Goal: Task Accomplishment & Management: Use online tool/utility

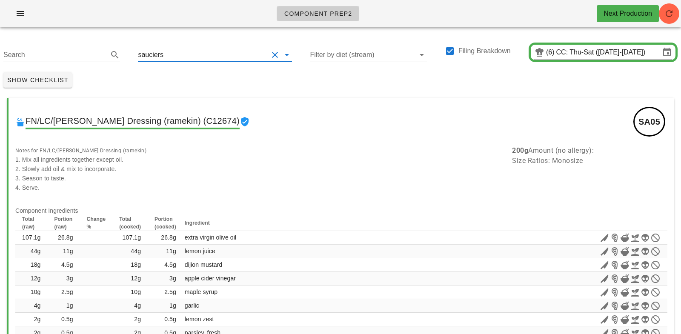
click at [178, 53] on input "text" at bounding box center [216, 55] width 103 height 14
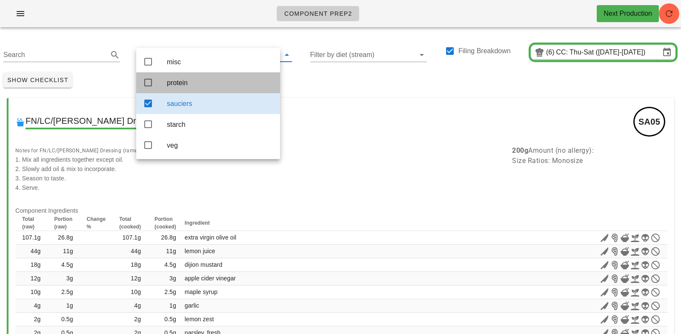
click at [179, 74] on div "protein" at bounding box center [220, 83] width 106 height 18
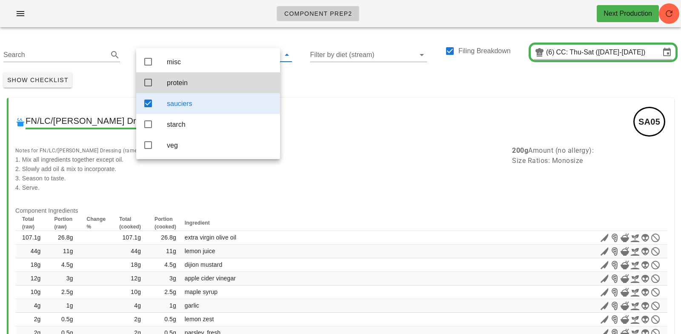
click at [191, 86] on div "protein" at bounding box center [220, 83] width 106 height 8
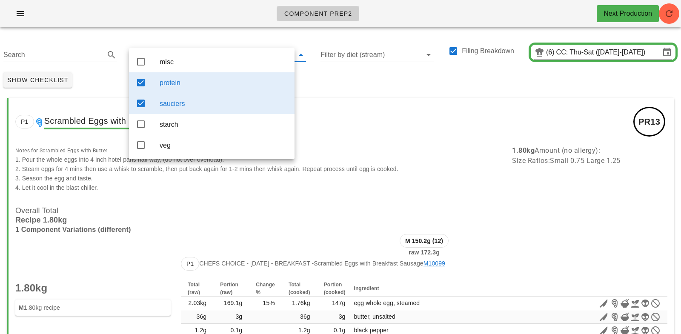
click at [205, 103] on div "sauciers" at bounding box center [224, 104] width 128 height 8
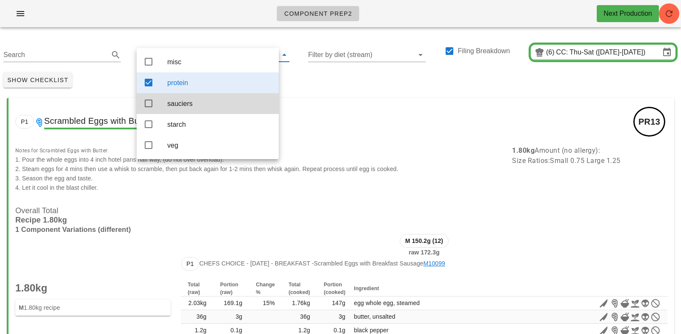
click at [331, 83] on div "Show Checklist" at bounding box center [340, 80] width 681 height 22
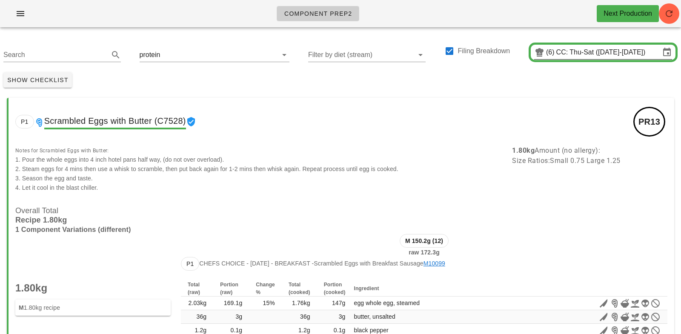
click at [584, 59] on div "(6) CC: Thu-Sat (Oct 9-Oct 11)" at bounding box center [603, 53] width 138 height 14
click at [586, 52] on input "CC: Thu-Sat (Oct 9-Oct 11)" at bounding box center [608, 53] width 104 height 14
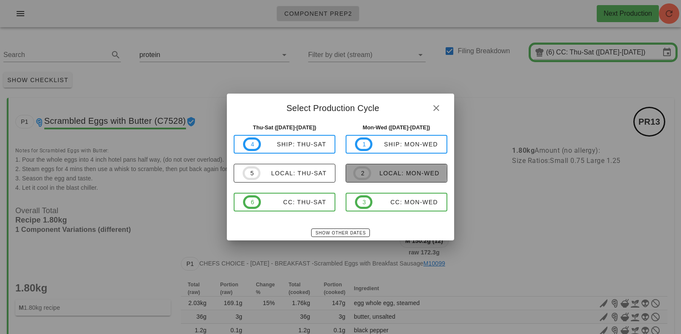
click at [395, 168] on span "2 local: Mon-Wed" at bounding box center [396, 173] width 86 height 14
type input "local: Mon-Wed (Oct 13-Oct 15)"
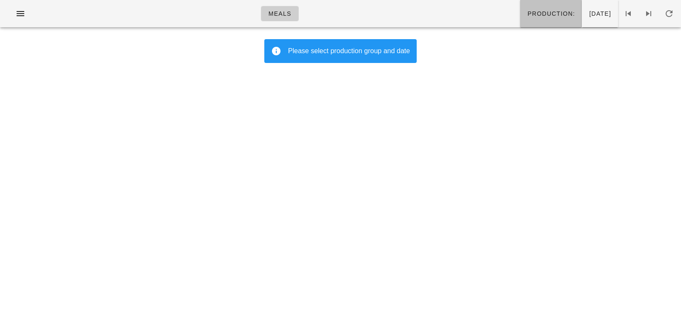
click at [527, 17] on span "Production:" at bounding box center [551, 13] width 48 height 7
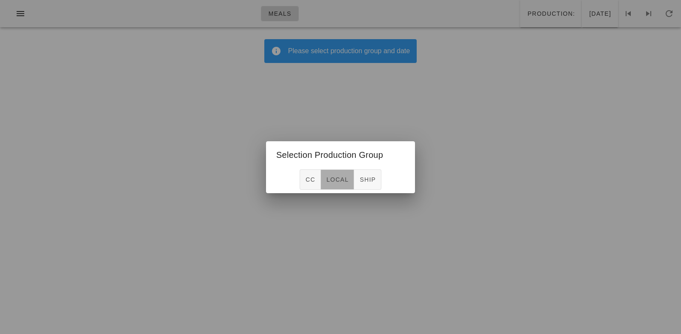
click at [346, 179] on span "local" at bounding box center [337, 179] width 23 height 7
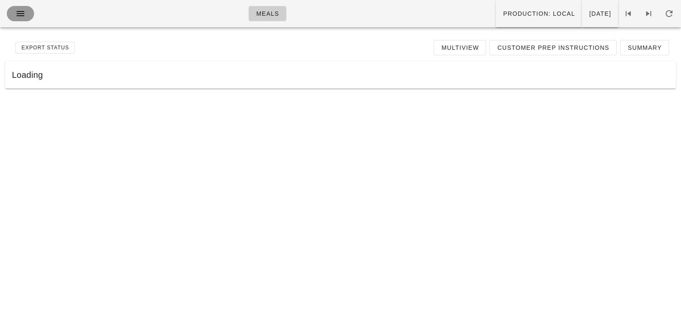
click at [18, 15] on icon "button" at bounding box center [20, 14] width 10 height 10
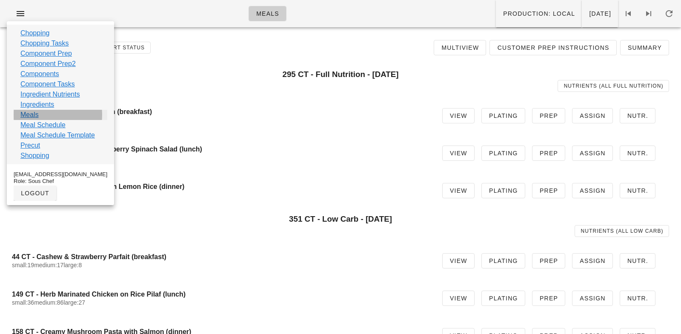
click at [26, 116] on link "Meals" at bounding box center [29, 115] width 18 height 10
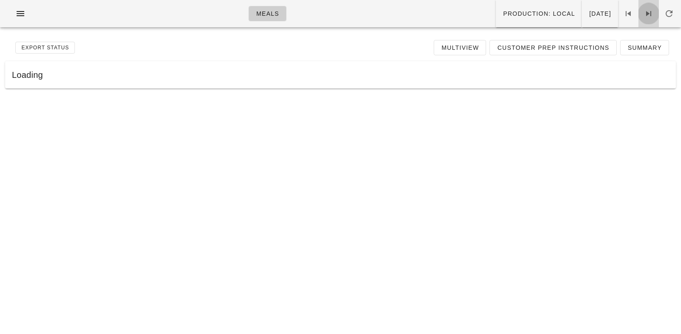
click at [612, 13] on icon at bounding box center [648, 14] width 10 height 10
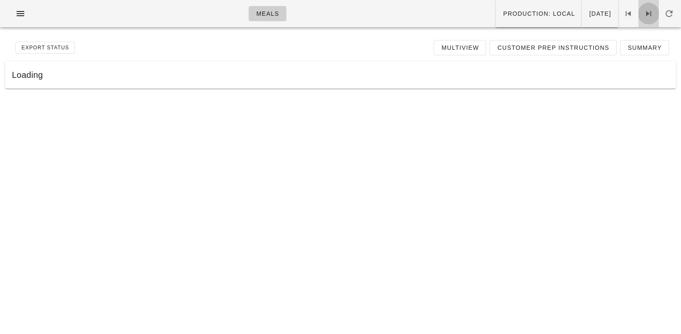
click at [612, 13] on icon at bounding box center [648, 14] width 10 height 10
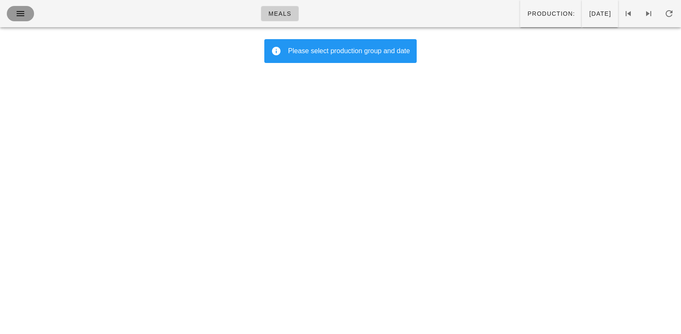
click at [17, 14] on icon "button" at bounding box center [20, 14] width 10 height 10
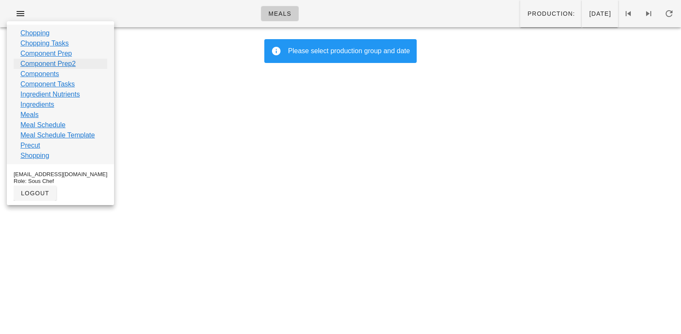
click at [37, 63] on link "Component Prep2" at bounding box center [47, 64] width 55 height 10
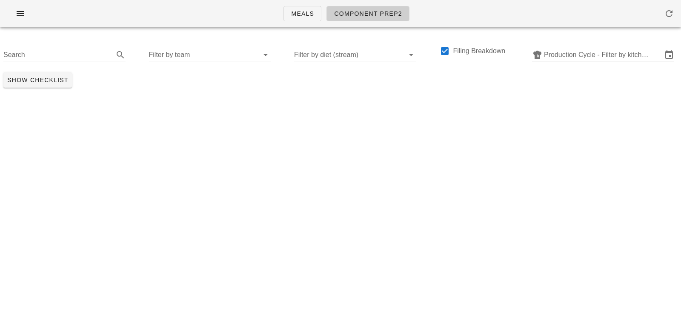
click at [576, 56] on input "Production Cycle - Filter by kitchen production schedules" at bounding box center [603, 55] width 118 height 14
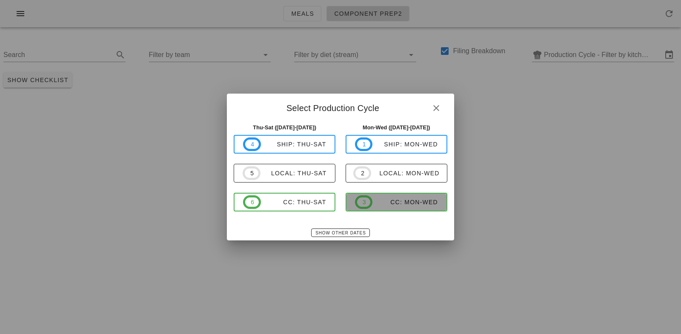
click at [405, 207] on span "3 CC: Mon-Wed" at bounding box center [396, 202] width 83 height 14
type input "CC: Mon-Wed (Oct 13-Oct 15)"
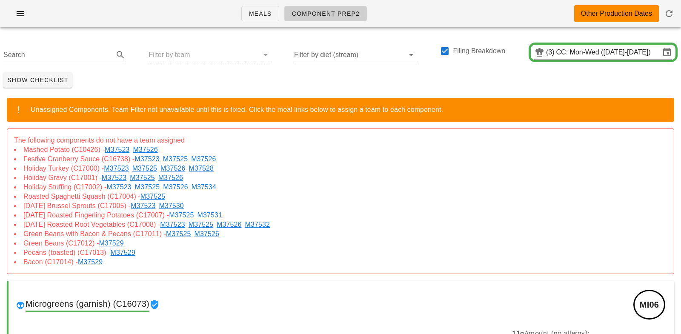
click at [121, 148] on link "M37523" at bounding box center [119, 149] width 28 height 7
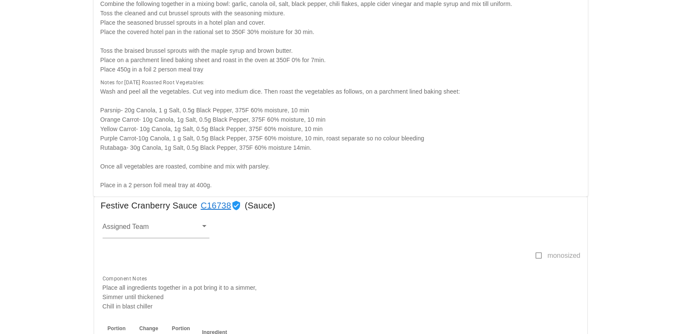
scroll to position [537, 0]
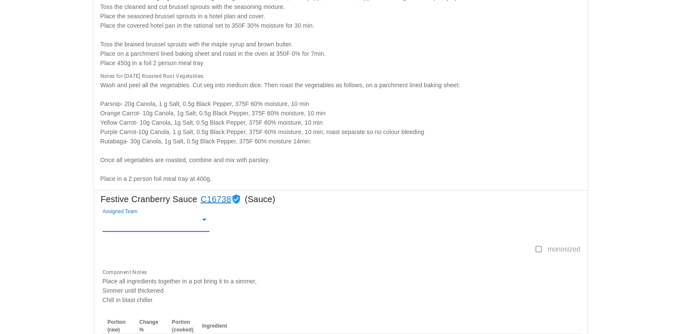
click at [117, 224] on input "Assigned Team" at bounding box center [150, 222] width 94 height 11
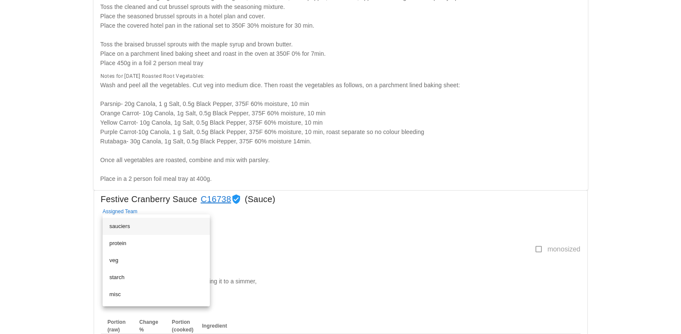
click at [120, 224] on div "sauciers" at bounding box center [156, 226] width 94 height 7
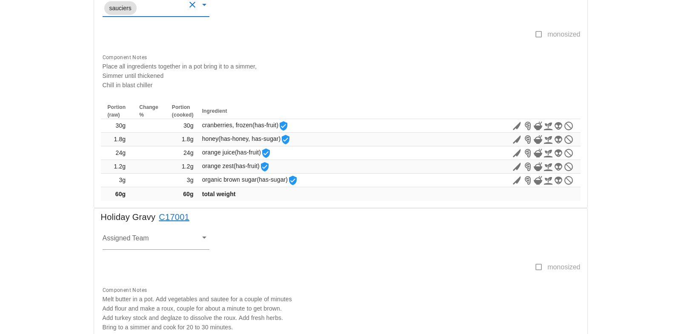
scroll to position [761, 0]
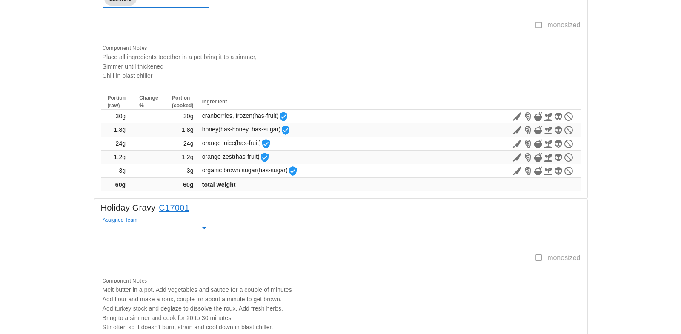
click at [116, 229] on input "Assigned Team" at bounding box center [150, 231] width 94 height 11
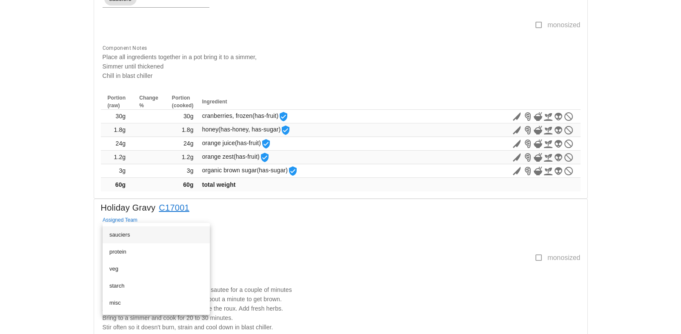
click at [117, 234] on div "sauciers" at bounding box center [156, 234] width 94 height 7
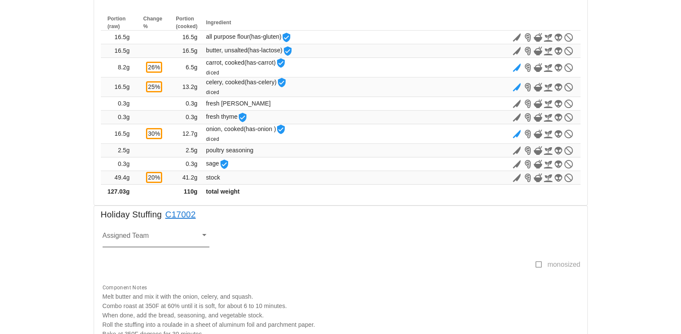
scroll to position [1103, 0]
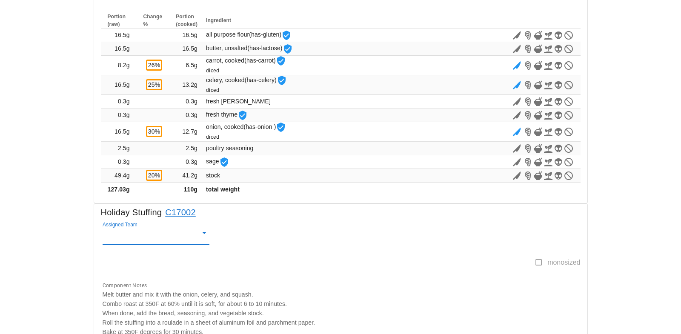
click at [118, 233] on input "Assigned Team" at bounding box center [150, 236] width 94 height 11
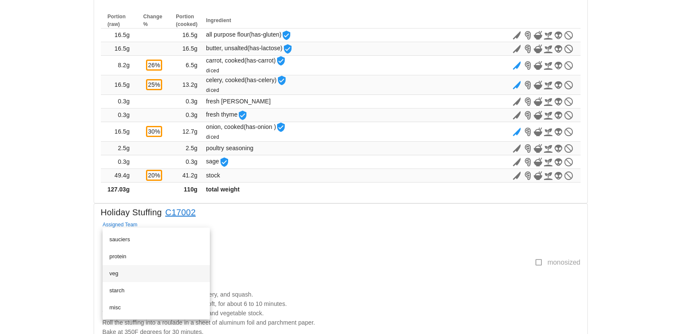
click at [115, 276] on div "veg" at bounding box center [156, 273] width 94 height 7
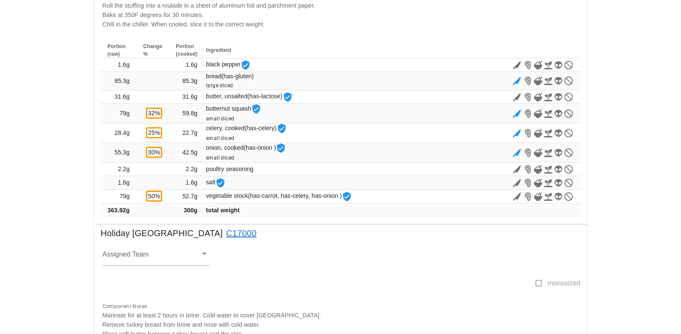
scroll to position [1427, 0]
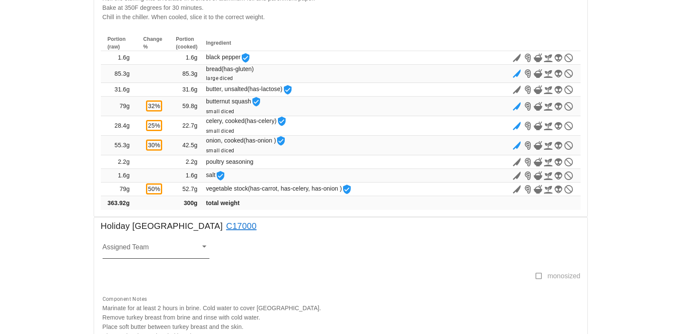
click at [109, 249] on input "Assigned Team" at bounding box center [150, 249] width 94 height 11
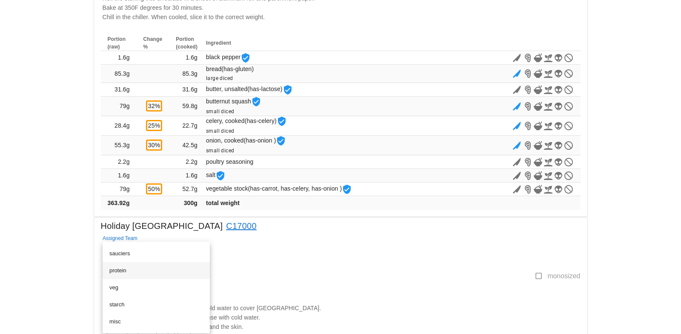
click at [117, 271] on div "protein" at bounding box center [156, 270] width 94 height 7
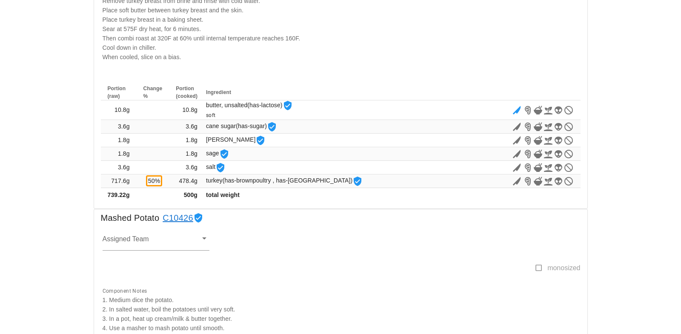
scroll to position [1748, 0]
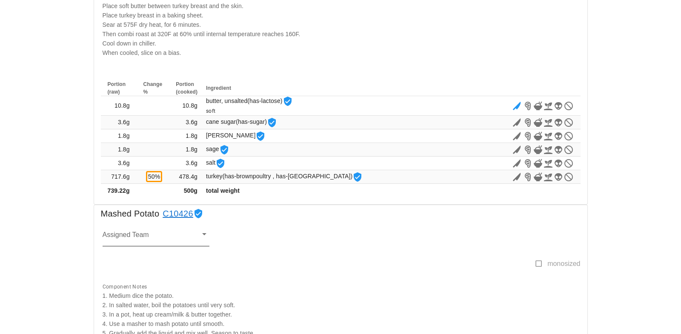
click at [115, 240] on input "Assigned Team" at bounding box center [150, 237] width 94 height 11
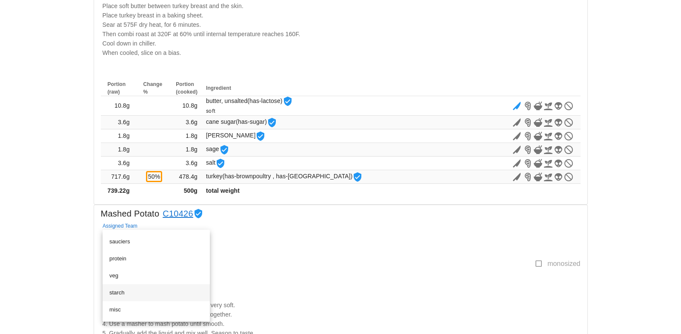
click at [116, 292] on div "starch" at bounding box center [156, 292] width 94 height 7
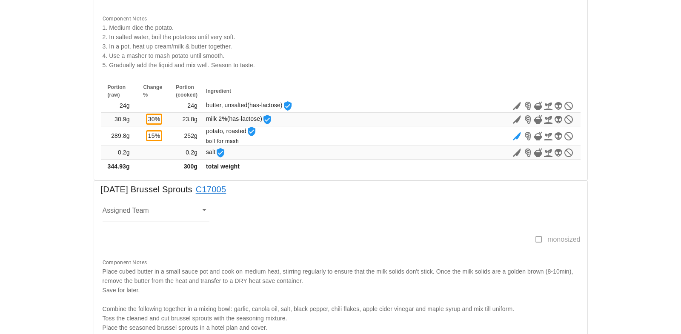
scroll to position [2030, 0]
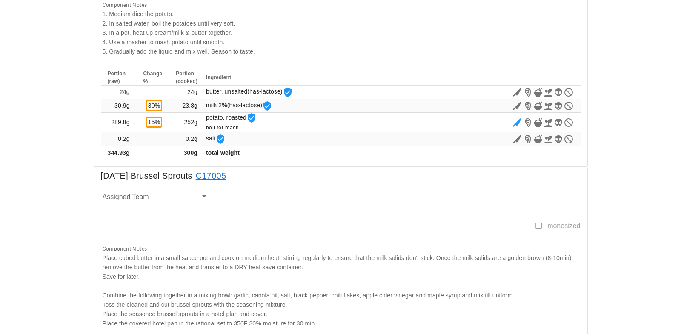
click at [124, 191] on div "Assigned Team" at bounding box center [157, 202] width 121 height 37
click at [112, 204] on input "Assigned Team" at bounding box center [150, 199] width 94 height 11
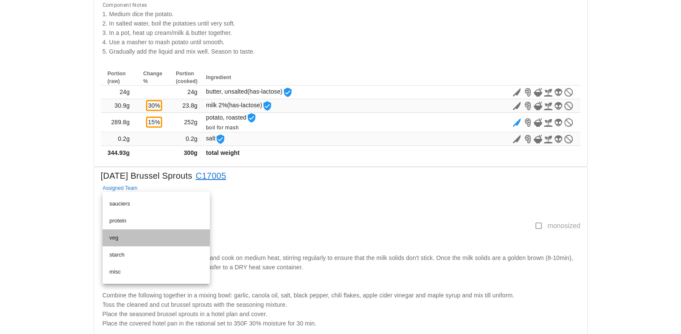
click at [112, 236] on div "veg" at bounding box center [156, 237] width 94 height 7
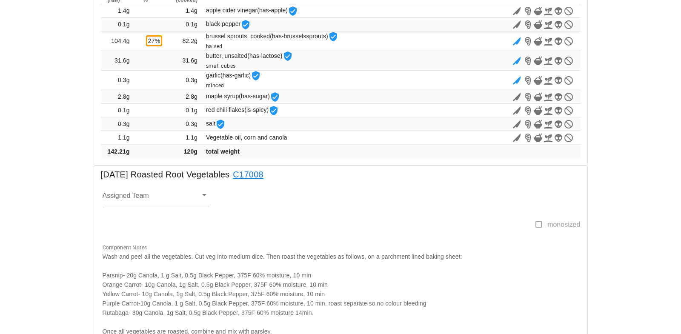
scroll to position [2428, 0]
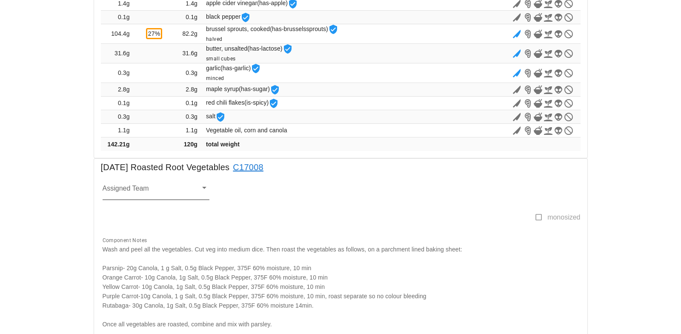
click at [121, 187] on input "Assigned Team" at bounding box center [150, 191] width 94 height 11
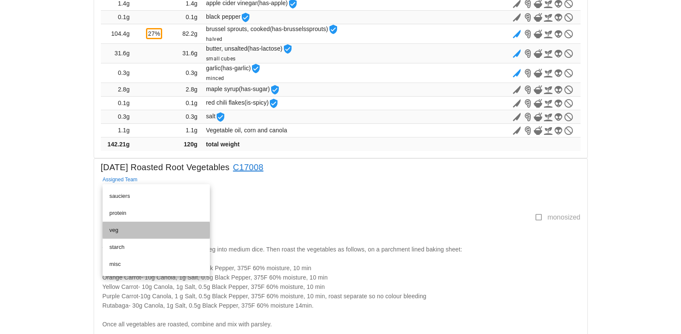
click at [113, 227] on div "veg" at bounding box center [156, 230] width 94 height 7
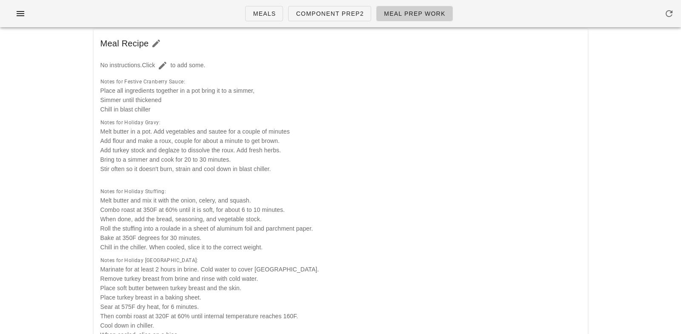
scroll to position [0, 0]
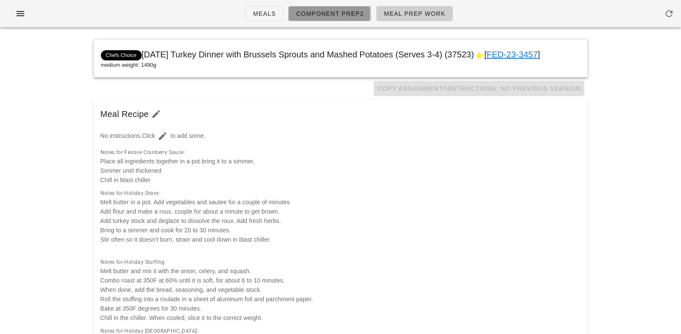
click at [329, 15] on span "Component Prep2" at bounding box center [329, 13] width 69 height 7
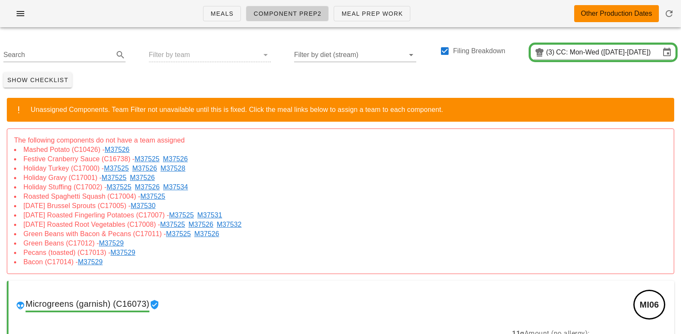
click at [118, 151] on link "M37526" at bounding box center [119, 149] width 28 height 7
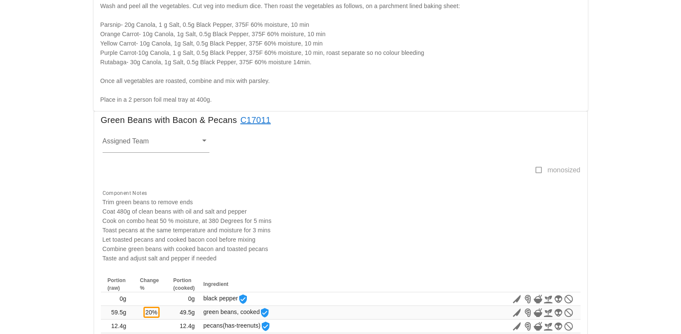
scroll to position [571, 0]
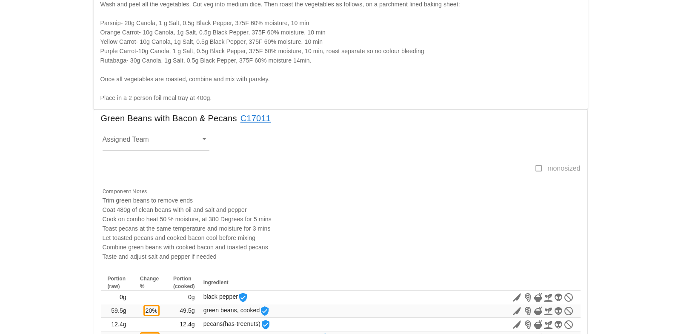
click at [123, 140] on input "Assigned Team" at bounding box center [150, 142] width 94 height 11
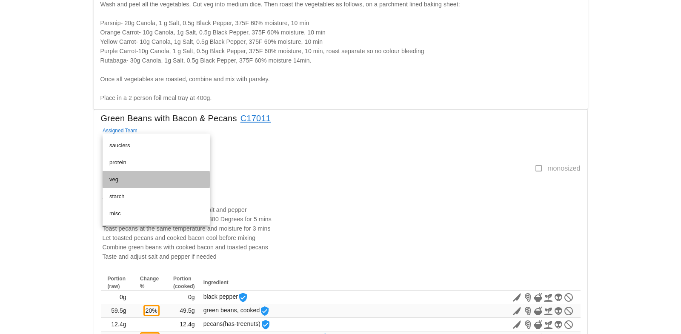
click at [115, 177] on div "veg" at bounding box center [156, 179] width 94 height 7
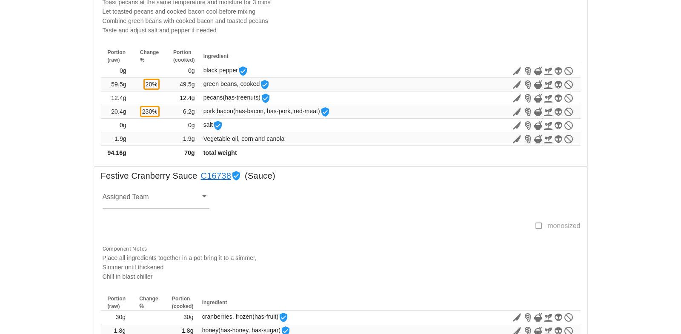
scroll to position [803, 0]
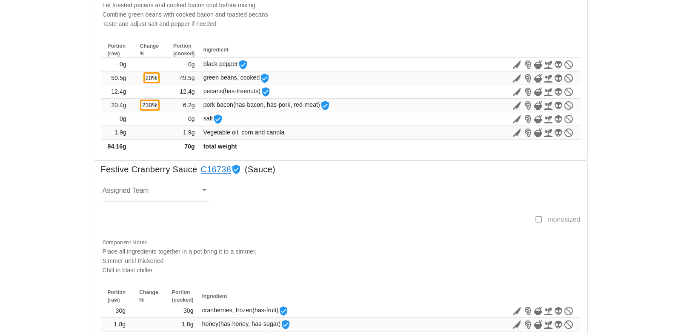
click at [122, 193] on input "Assigned Team" at bounding box center [150, 193] width 94 height 11
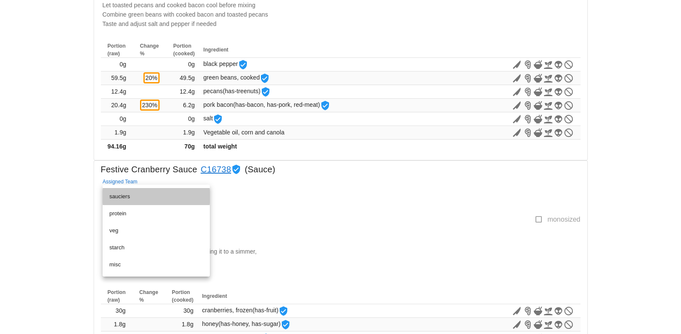
click at [122, 193] on div "sauciers" at bounding box center [156, 196] width 94 height 7
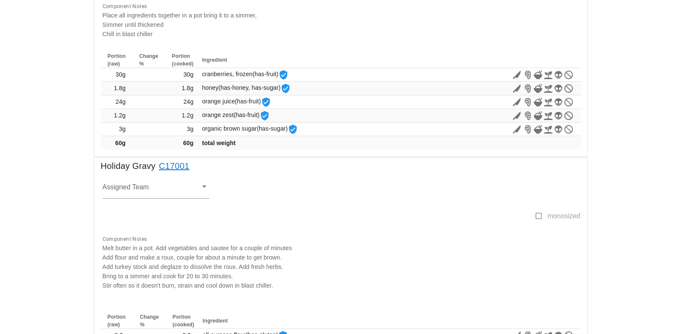
scroll to position [1054, 0]
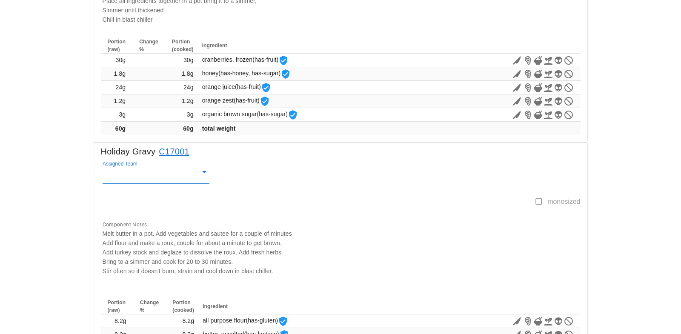
click at [121, 172] on input "Assigned Team" at bounding box center [150, 175] width 94 height 11
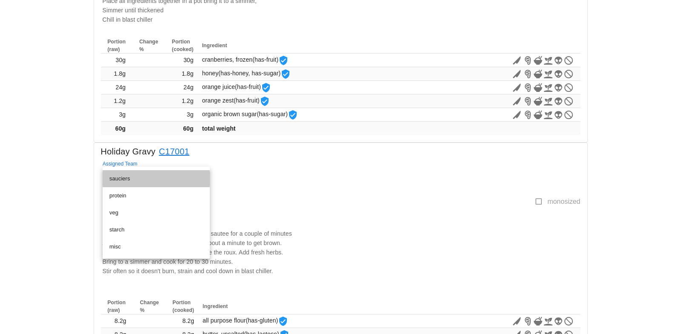
click at [121, 172] on div "sauciers" at bounding box center [156, 179] width 94 height 14
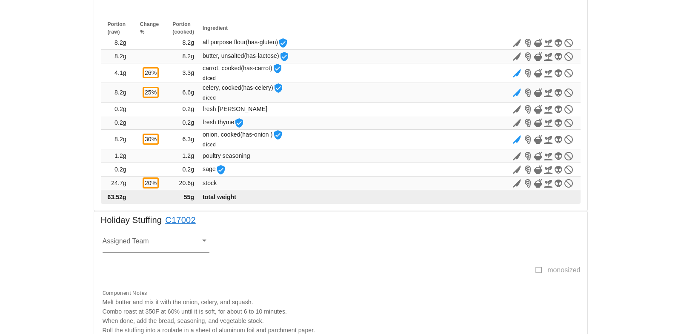
scroll to position [1339, 0]
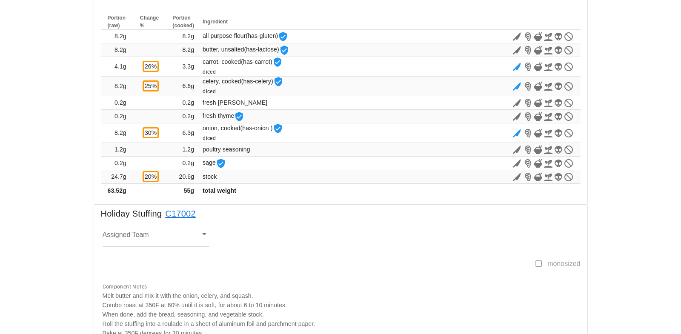
click at [109, 237] on input "Assigned Team" at bounding box center [150, 237] width 94 height 11
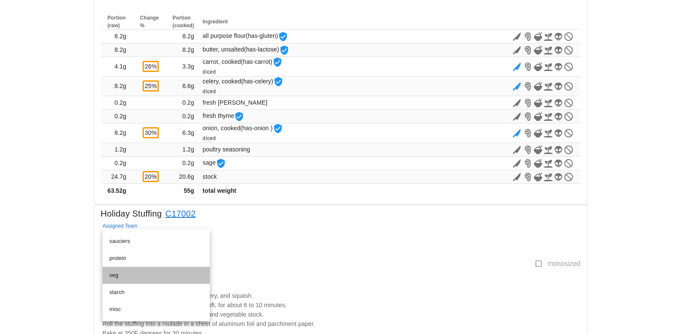
click at [111, 274] on div "veg" at bounding box center [156, 275] width 94 height 7
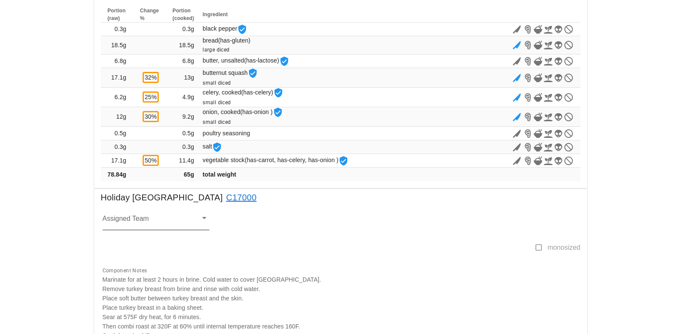
scroll to position [1695, 0]
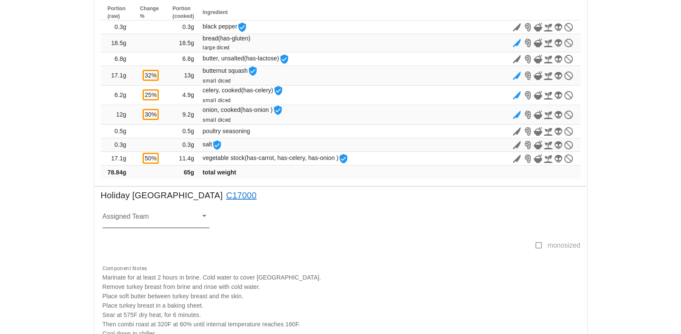
click at [110, 212] on div at bounding box center [150, 219] width 94 height 17
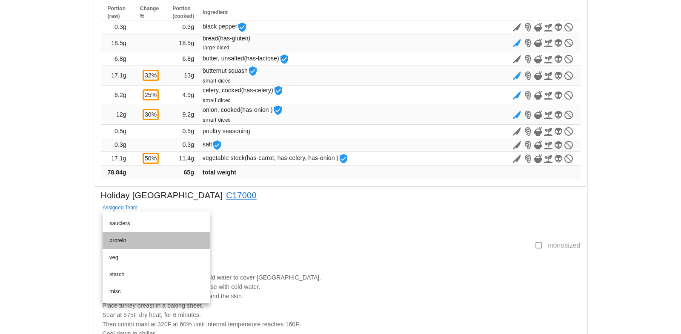
click at [117, 240] on div "protein" at bounding box center [156, 240] width 94 height 7
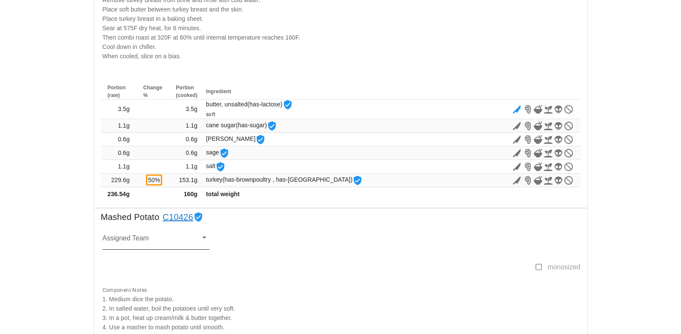
scroll to position [1982, 0]
click at [114, 243] on input "Assigned Team" at bounding box center [150, 240] width 94 height 11
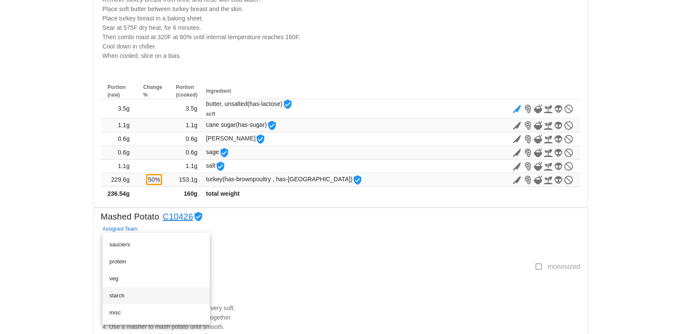
click at [117, 292] on div "starch" at bounding box center [156, 295] width 94 height 7
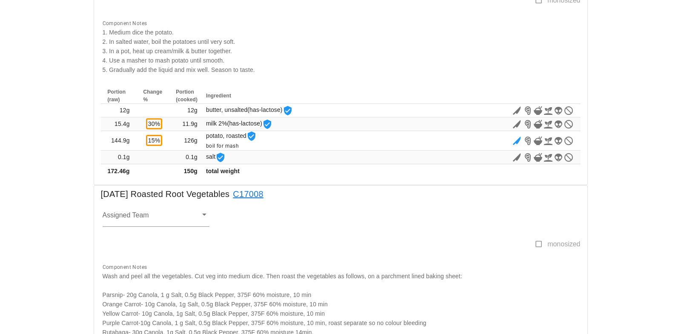
scroll to position [2251, 0]
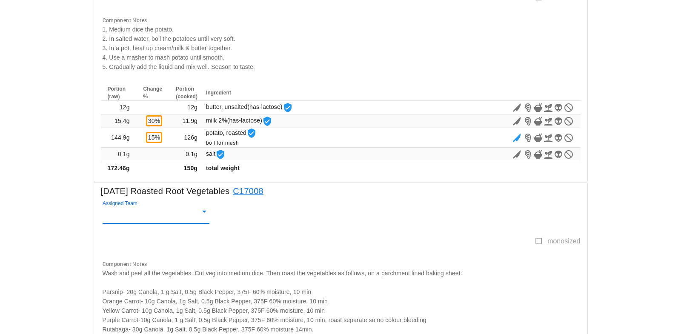
click at [116, 217] on input "Assigned Team" at bounding box center [150, 214] width 94 height 11
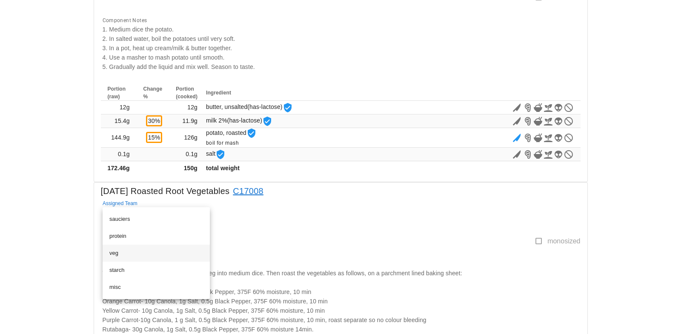
click at [114, 252] on div "veg" at bounding box center [156, 253] width 94 height 7
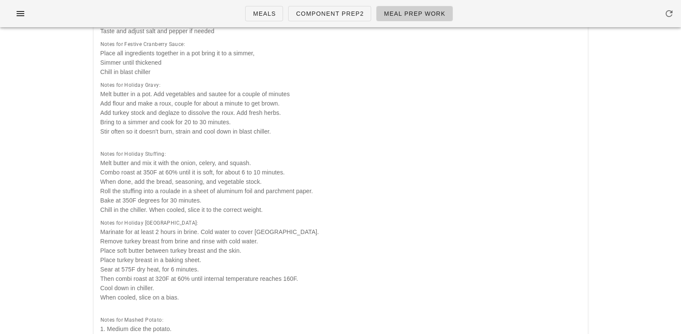
scroll to position [0, 0]
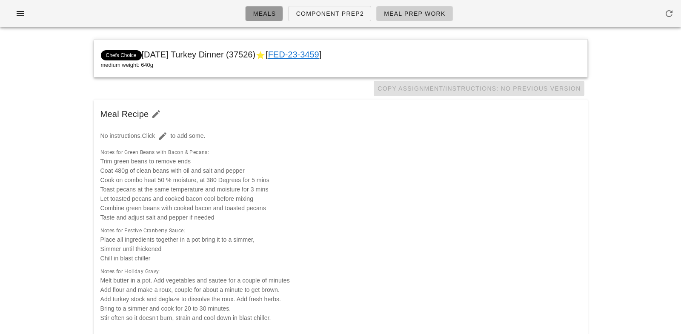
click at [269, 15] on span "Meals" at bounding box center [263, 13] width 23 height 7
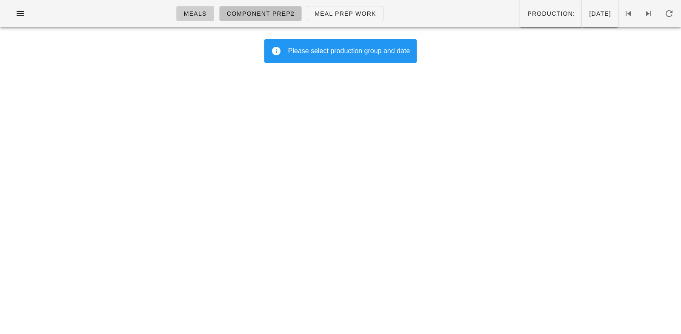
click at [269, 15] on span "Component Prep2" at bounding box center [260, 13] width 69 height 7
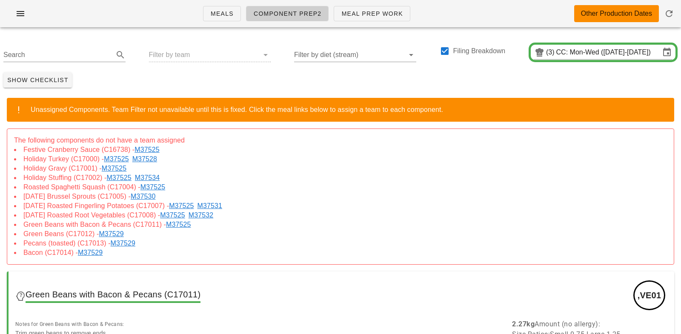
click at [145, 151] on link "M37525" at bounding box center [148, 149] width 28 height 7
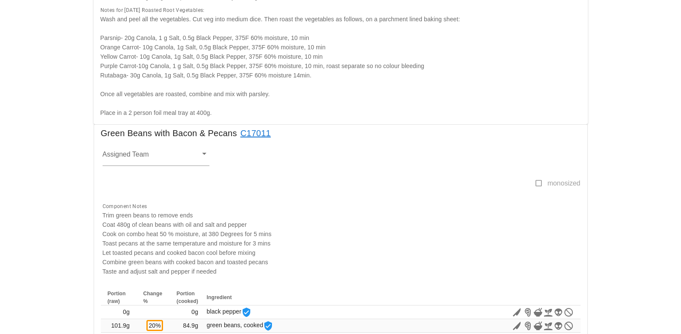
scroll to position [637, 0]
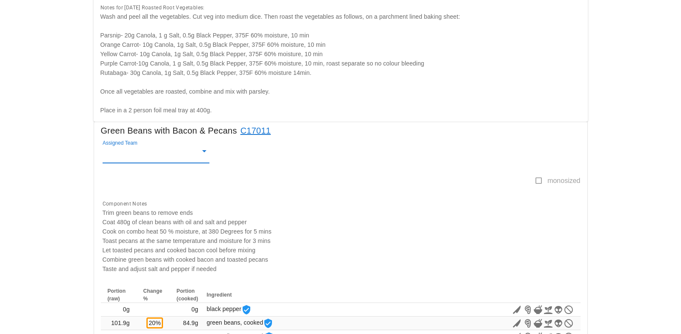
click at [119, 153] on input "Assigned Team" at bounding box center [150, 154] width 94 height 11
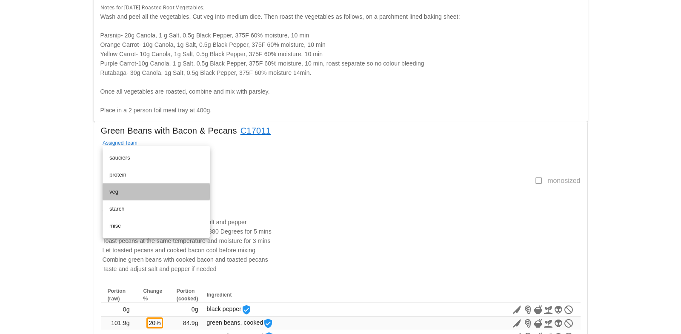
click at [116, 194] on div "veg" at bounding box center [156, 192] width 94 height 7
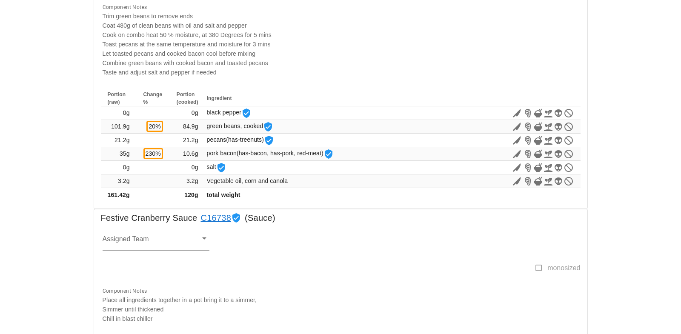
scroll to position [834, 0]
click at [124, 238] on input "Assigned Team" at bounding box center [150, 240] width 94 height 11
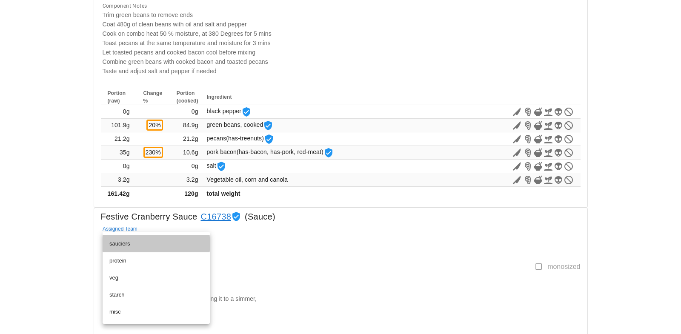
click at [124, 238] on div "sauciers" at bounding box center [156, 244] width 94 height 14
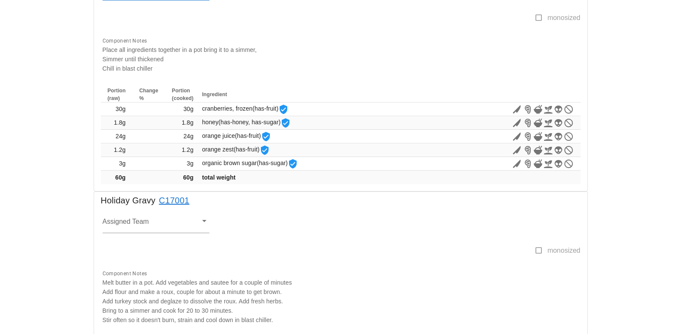
scroll to position [1096, 0]
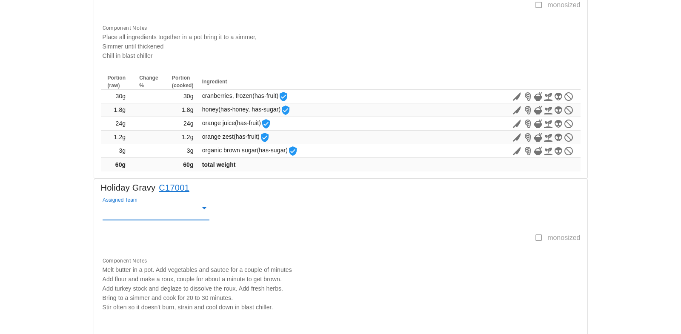
click at [113, 215] on input "Assigned Team" at bounding box center [150, 211] width 94 height 11
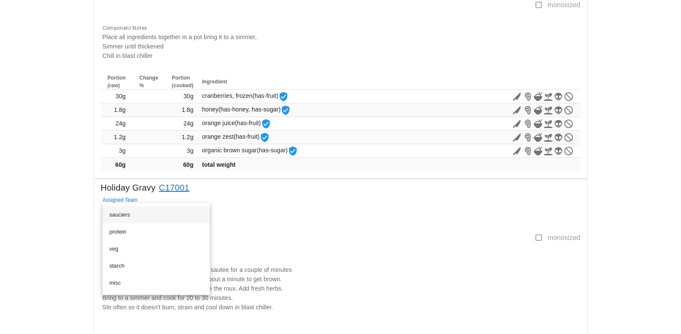
click at [119, 218] on div "sauciers" at bounding box center [156, 214] width 94 height 7
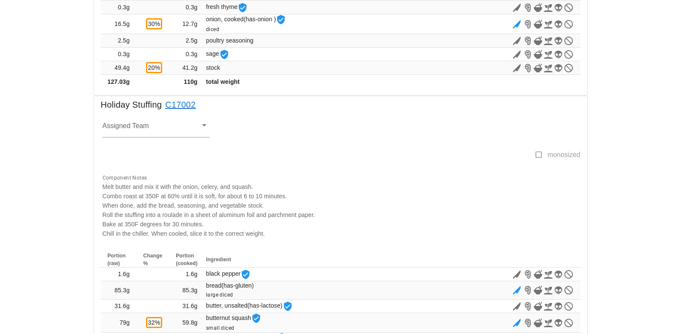
scroll to position [1549, 0]
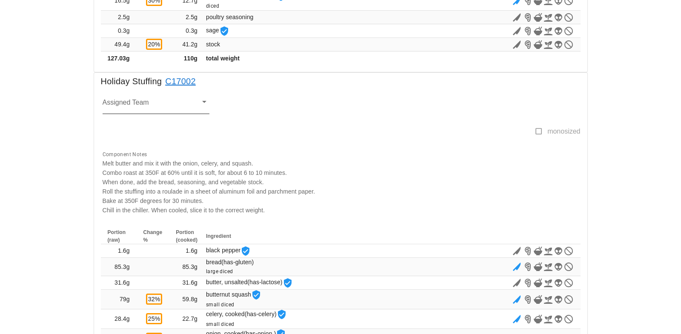
click at [120, 99] on div at bounding box center [150, 105] width 94 height 17
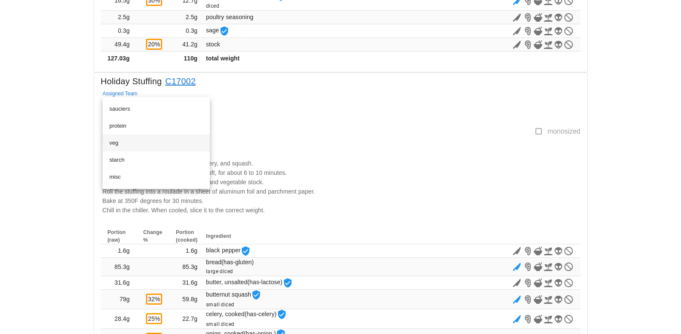
click at [115, 141] on div "veg" at bounding box center [156, 143] width 94 height 7
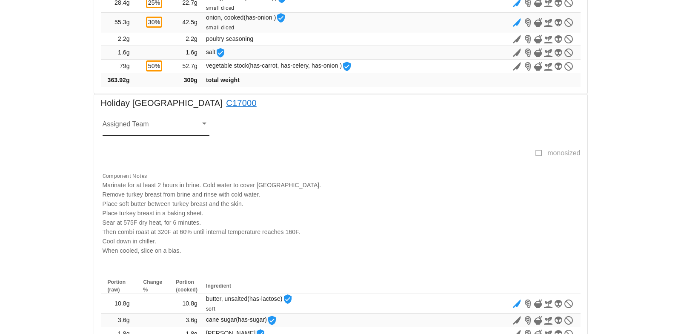
scroll to position [1870, 0]
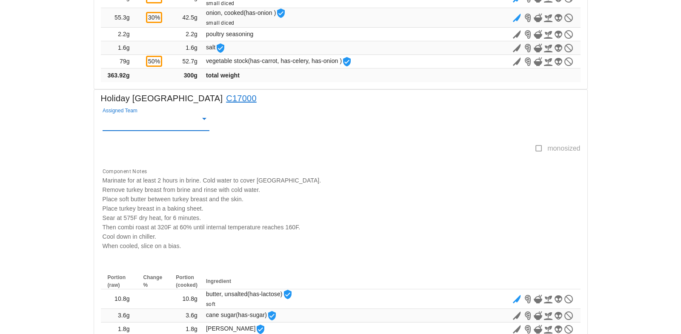
click at [120, 121] on input "Assigned Team" at bounding box center [150, 122] width 94 height 11
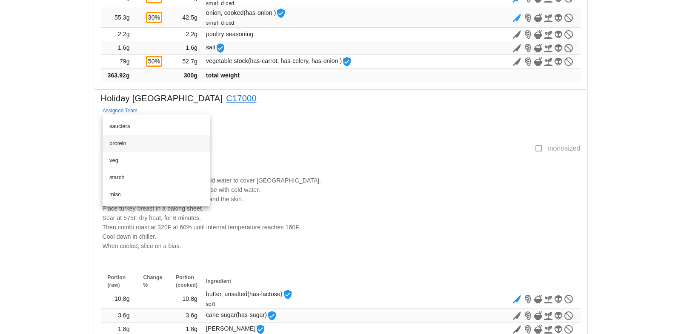
click at [122, 145] on div "protein" at bounding box center [156, 143] width 94 height 7
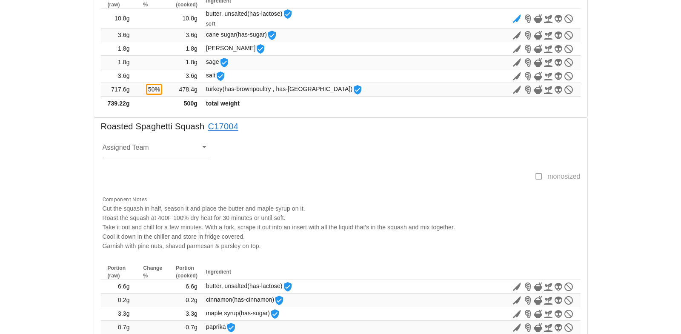
scroll to position [2152, 0]
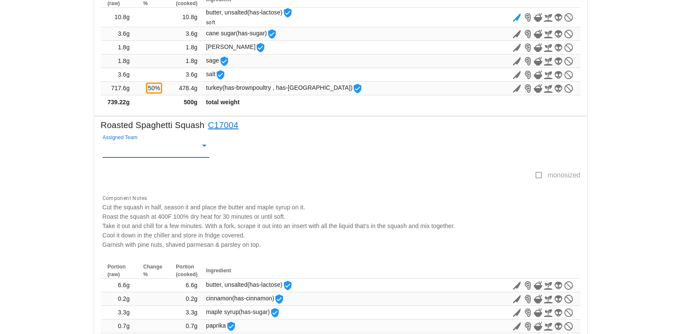
click at [122, 145] on input "Assigned Team" at bounding box center [150, 148] width 94 height 11
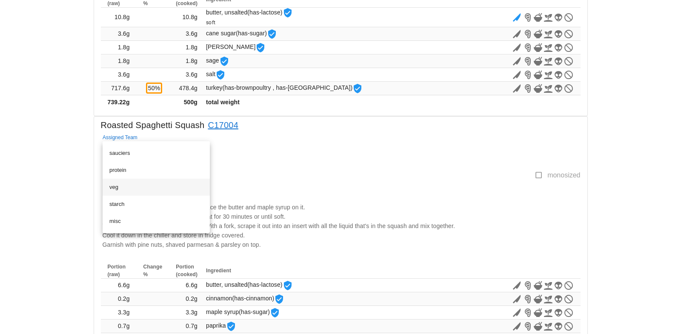
click at [118, 186] on div "veg" at bounding box center [156, 187] width 94 height 7
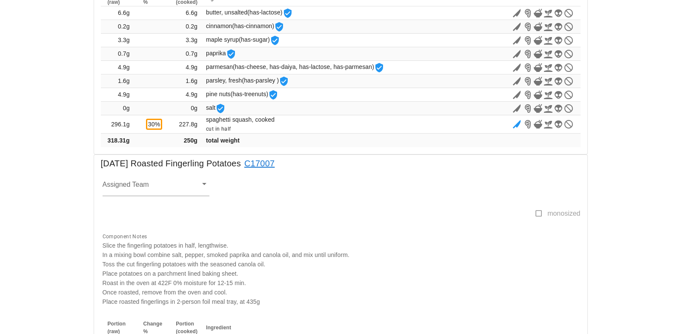
scroll to position [2426, 0]
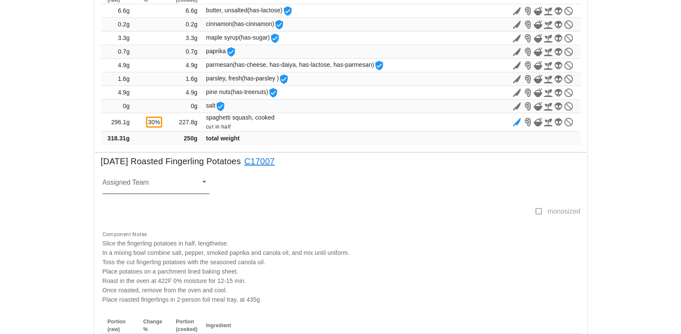
click at [117, 184] on input "Assigned Team" at bounding box center [150, 185] width 94 height 11
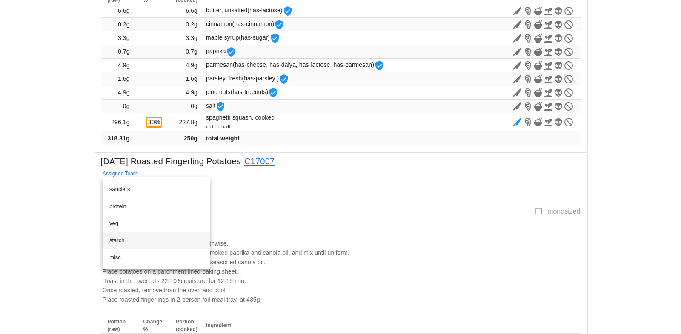
click at [117, 240] on div "starch" at bounding box center [156, 240] width 94 height 7
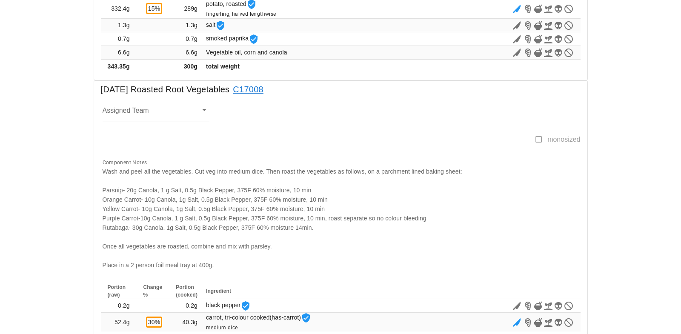
scroll to position [2792, 0]
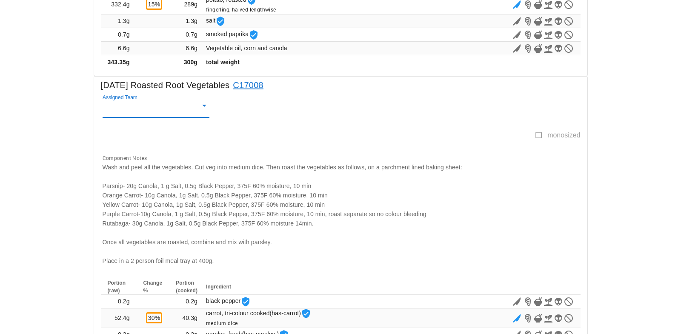
click at [116, 107] on input "Assigned Team" at bounding box center [150, 108] width 94 height 11
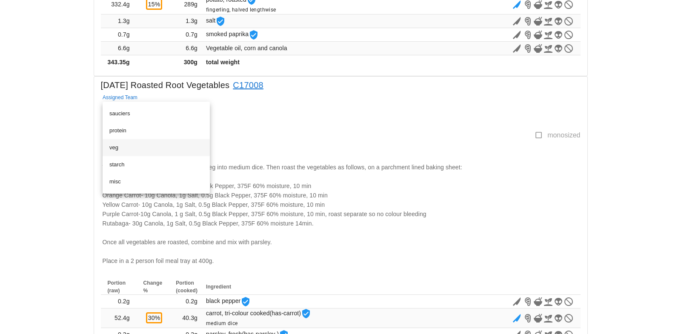
click at [114, 145] on div "veg" at bounding box center [156, 147] width 94 height 7
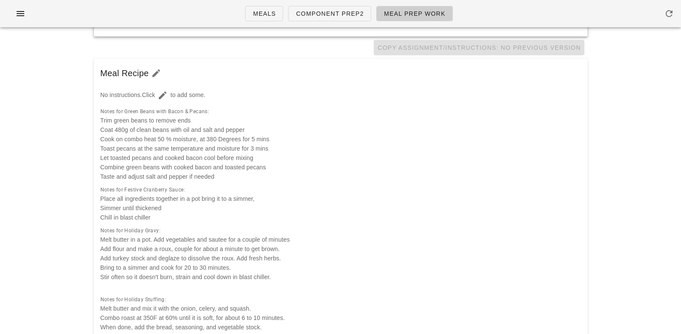
scroll to position [0, 0]
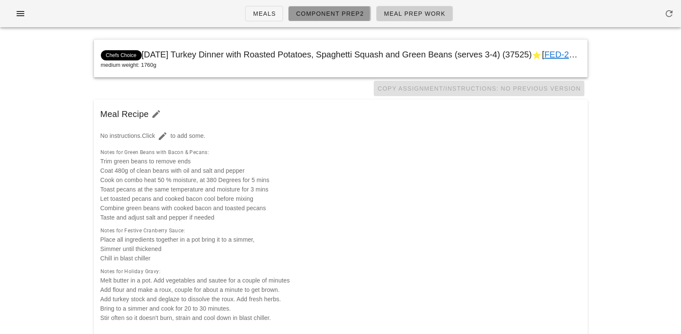
click at [309, 15] on span "Component Prep2" at bounding box center [329, 13] width 69 height 7
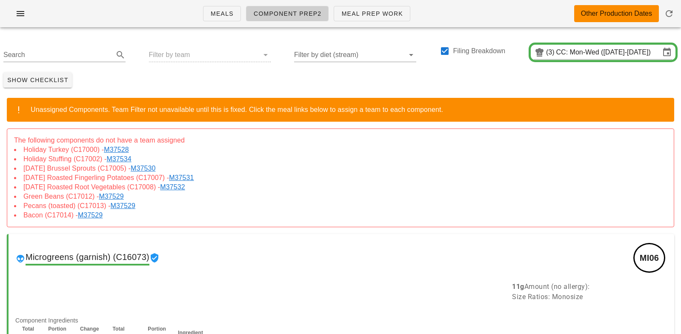
click at [119, 151] on link "M37528" at bounding box center [118, 149] width 28 height 7
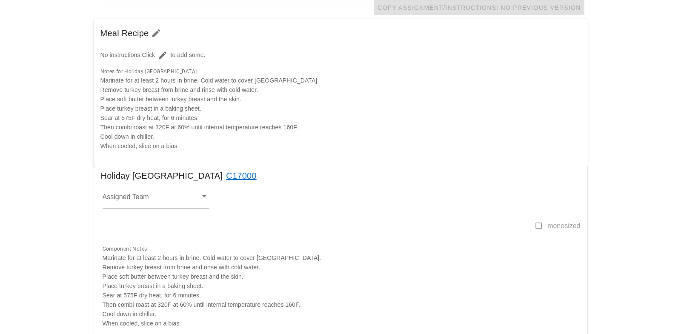
scroll to position [91, 0]
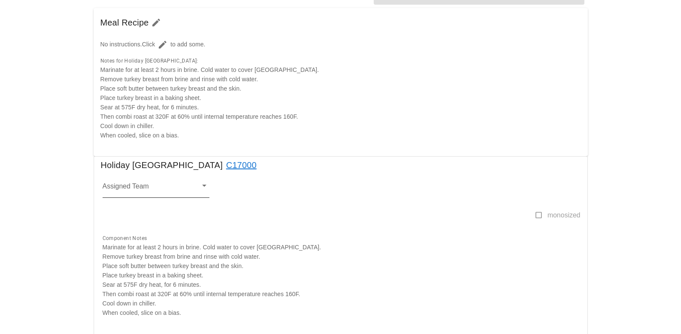
click at [123, 188] on input "Assigned Team" at bounding box center [150, 188] width 94 height 11
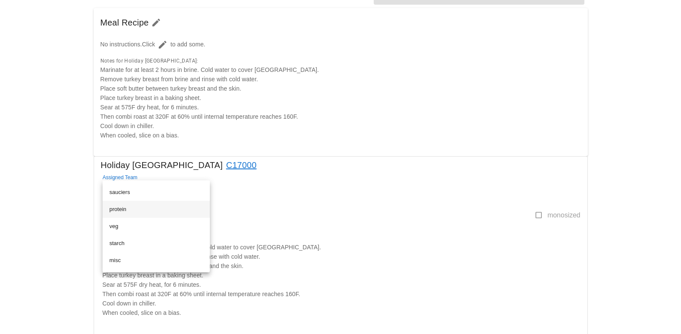
click at [120, 210] on div "protein" at bounding box center [156, 209] width 94 height 7
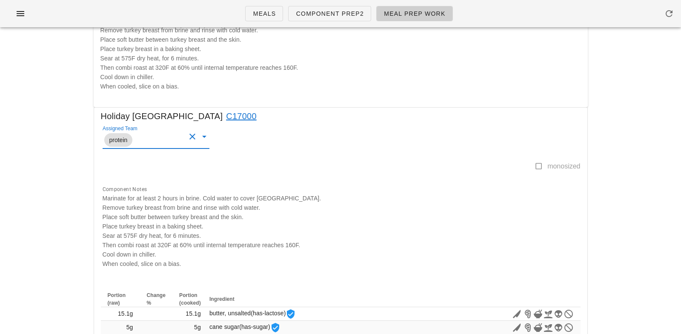
scroll to position [0, 0]
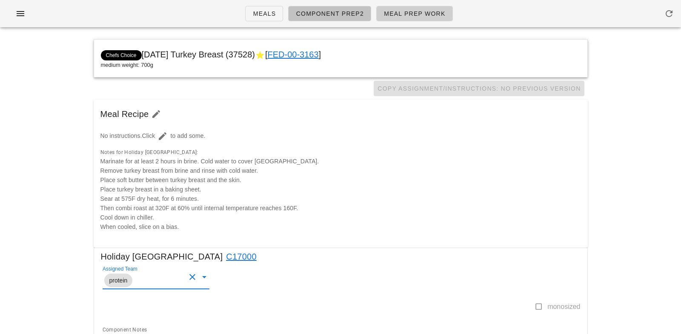
click at [328, 14] on span "Component Prep2" at bounding box center [329, 13] width 69 height 7
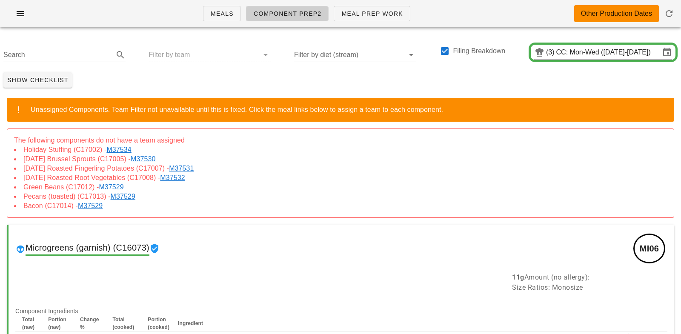
click at [117, 146] on link "M37534" at bounding box center [120, 149] width 28 height 7
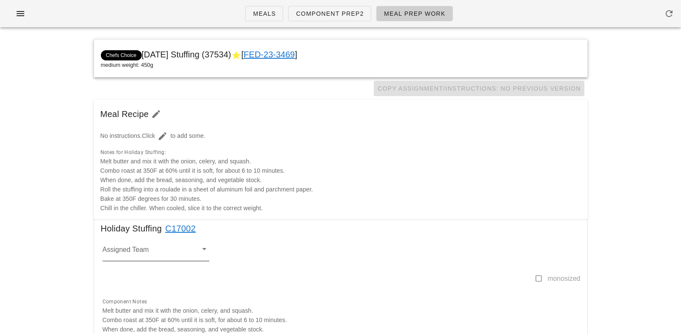
click at [115, 249] on input "Assigned Team" at bounding box center [150, 252] width 94 height 11
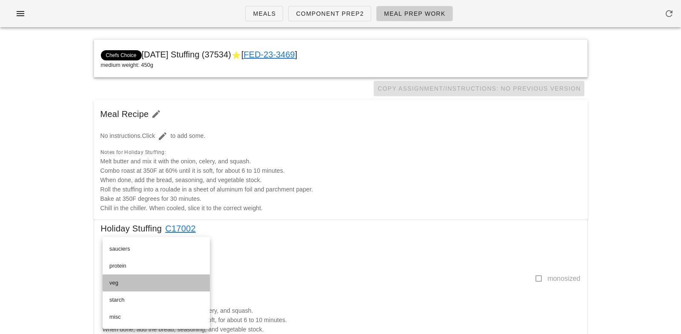
click at [117, 283] on div "veg" at bounding box center [156, 283] width 94 height 7
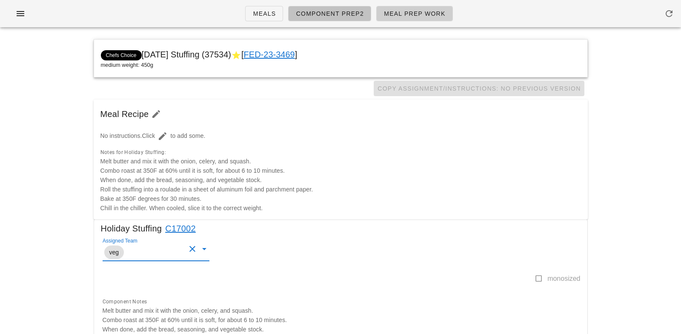
click at [328, 13] on span "Component Prep2" at bounding box center [329, 13] width 69 height 7
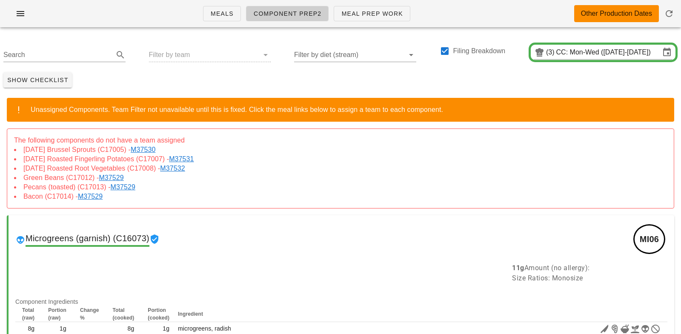
click at [157, 149] on link "M37530" at bounding box center [145, 149] width 28 height 7
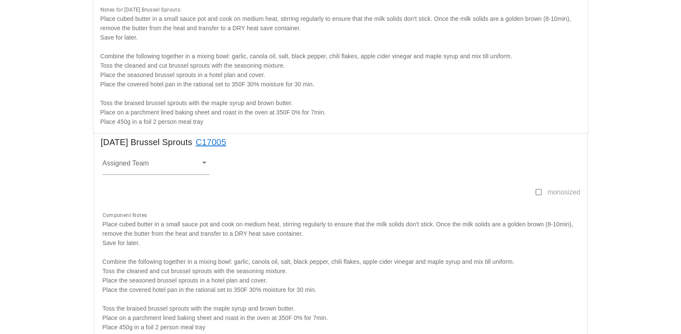
scroll to position [191, 0]
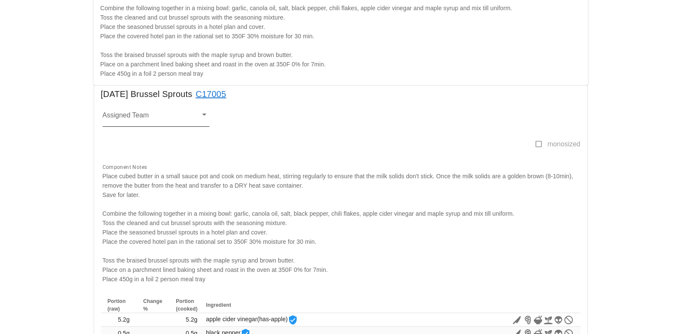
click at [118, 112] on input "Assigned Team" at bounding box center [150, 117] width 94 height 11
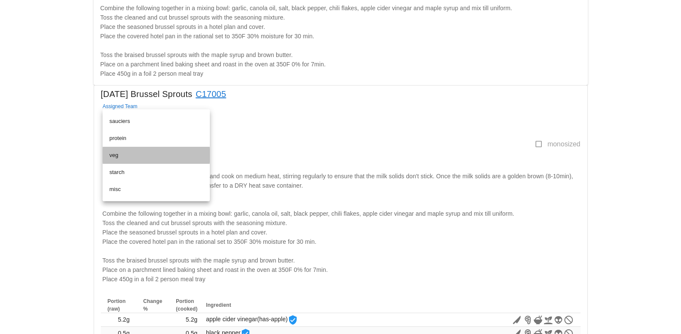
click at [118, 155] on div "veg" at bounding box center [156, 155] width 94 height 7
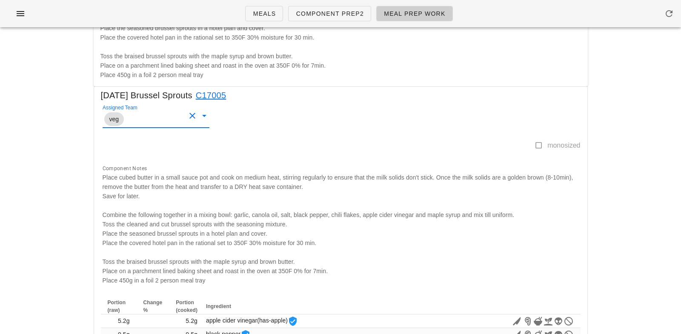
scroll to position [0, 0]
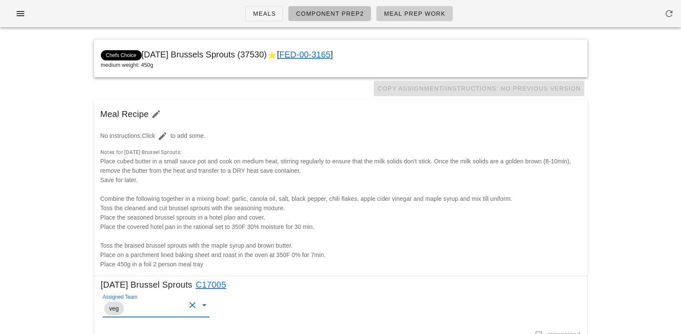
click at [312, 8] on link "Component Prep2" at bounding box center [329, 13] width 83 height 15
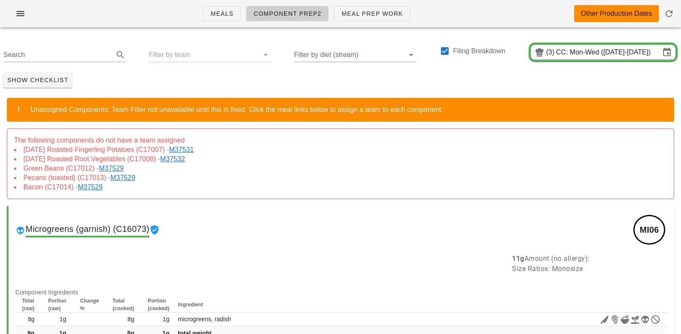
click at [197, 149] on link "M37531" at bounding box center [183, 149] width 28 height 7
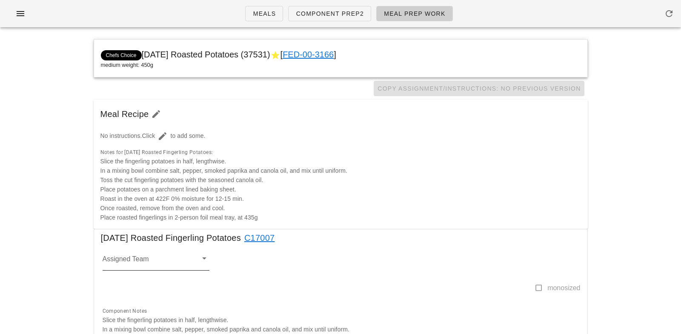
click at [119, 260] on input "Assigned Team" at bounding box center [150, 261] width 94 height 11
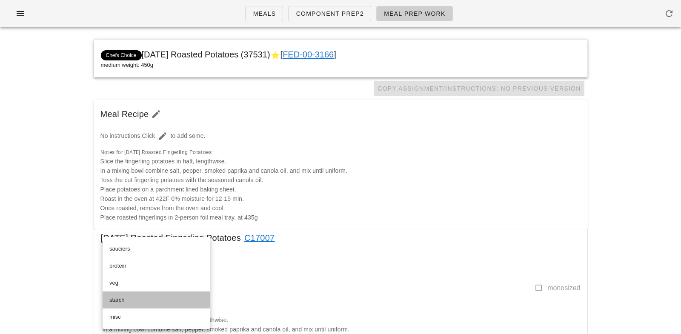
click at [120, 302] on div "starch" at bounding box center [156, 300] width 94 height 7
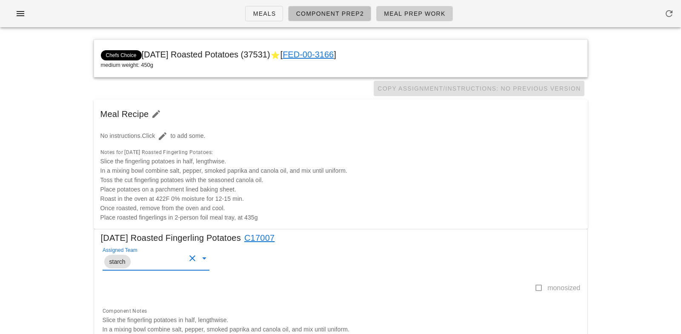
click at [334, 17] on span "Component Prep2" at bounding box center [329, 13] width 69 height 7
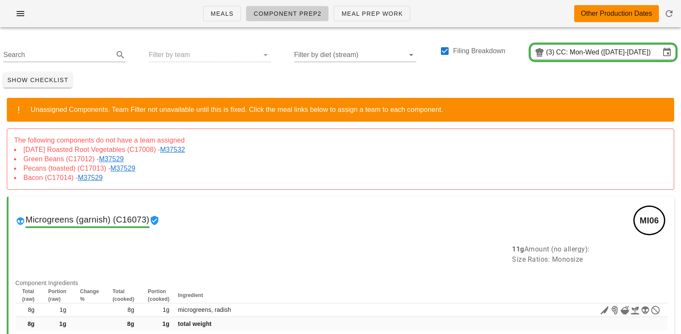
click at [188, 146] on link "M37532" at bounding box center [174, 149] width 28 height 7
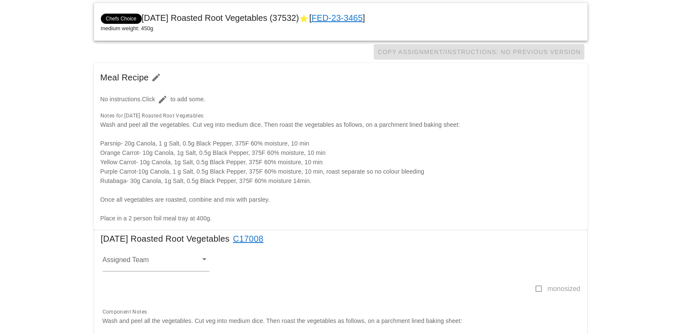
scroll to position [72, 0]
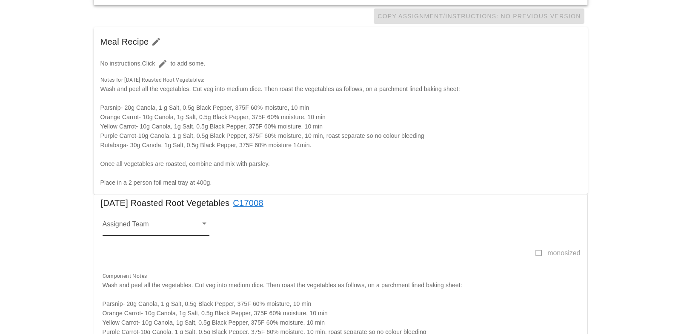
click at [123, 226] on input "Assigned Team" at bounding box center [150, 226] width 94 height 11
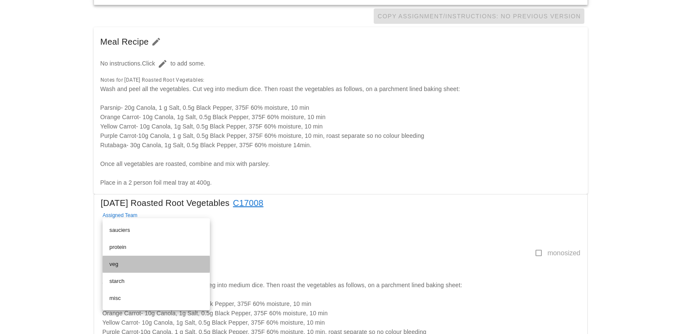
click at [119, 261] on div "veg" at bounding box center [156, 264] width 94 height 7
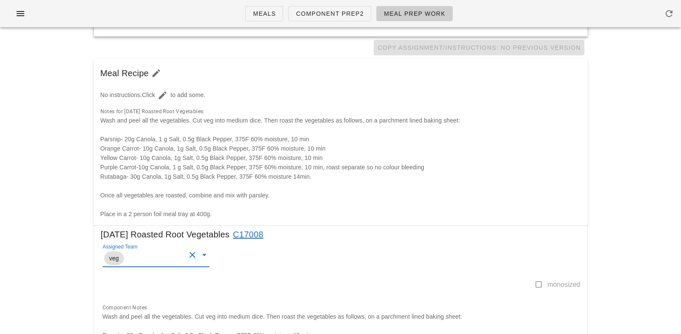
scroll to position [0, 0]
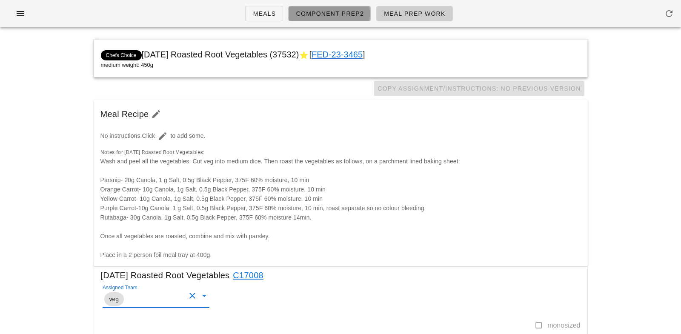
click at [341, 14] on span "Component Prep2" at bounding box center [329, 13] width 69 height 7
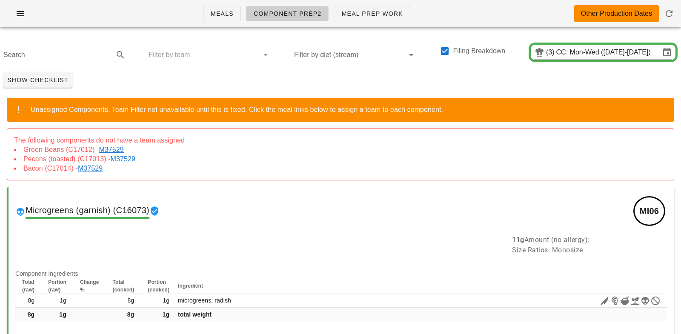
click at [117, 148] on link "M37529" at bounding box center [113, 149] width 28 height 7
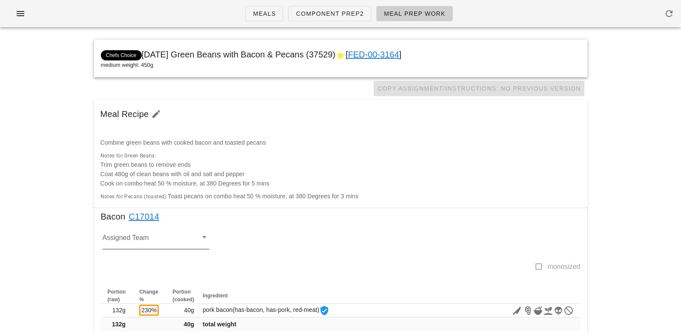
click at [117, 236] on input "Assigned Team" at bounding box center [150, 240] width 94 height 11
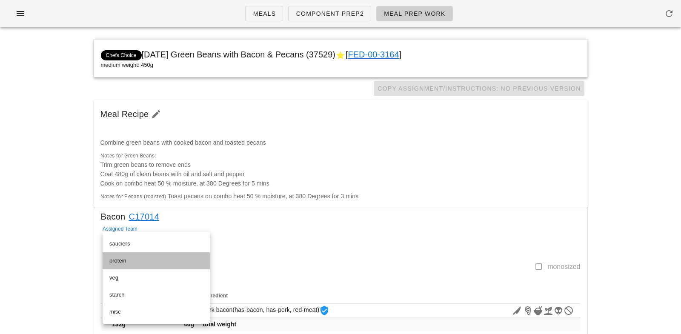
click at [122, 259] on div "protein" at bounding box center [156, 260] width 94 height 7
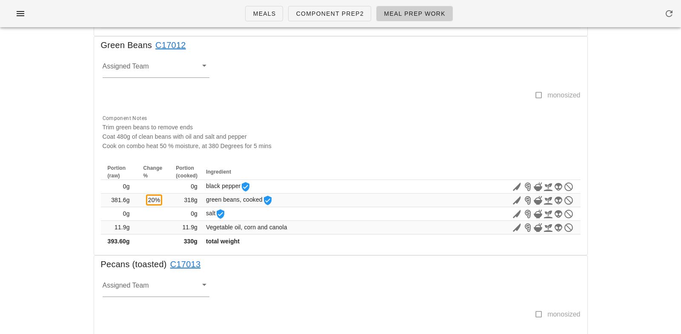
scroll to position [271, 0]
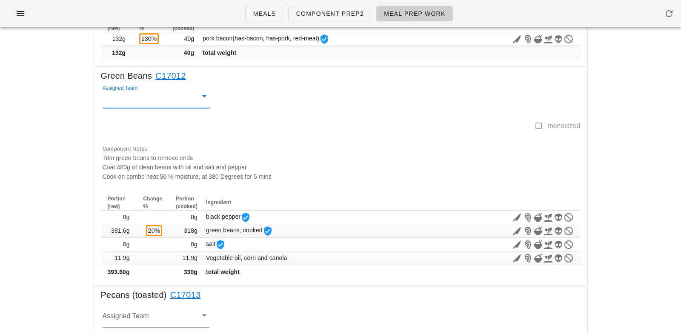
click at [121, 99] on input "Assigned Team" at bounding box center [150, 99] width 94 height 11
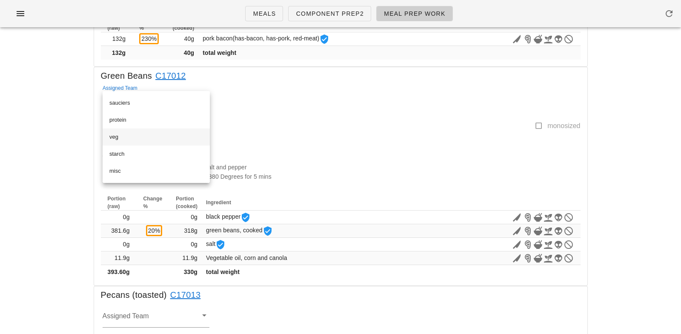
click at [111, 139] on div "veg" at bounding box center [156, 137] width 94 height 7
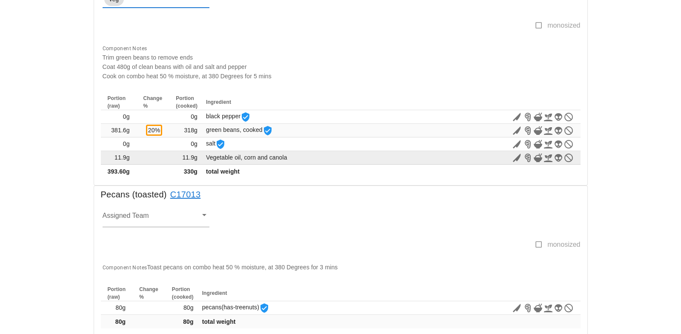
scroll to position [379, 0]
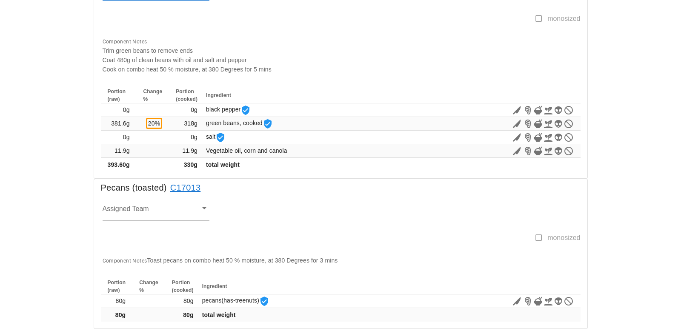
click at [122, 208] on input "Assigned Team" at bounding box center [150, 211] width 94 height 11
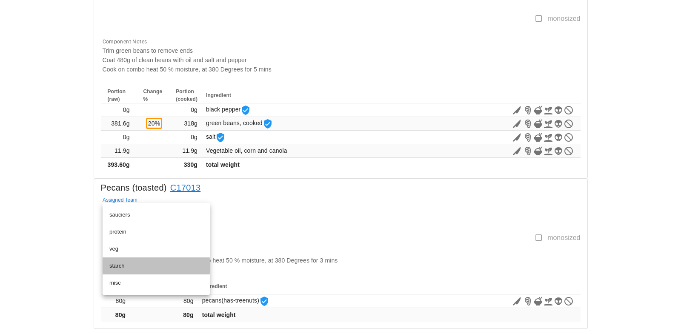
click at [120, 263] on div "starch" at bounding box center [156, 266] width 94 height 7
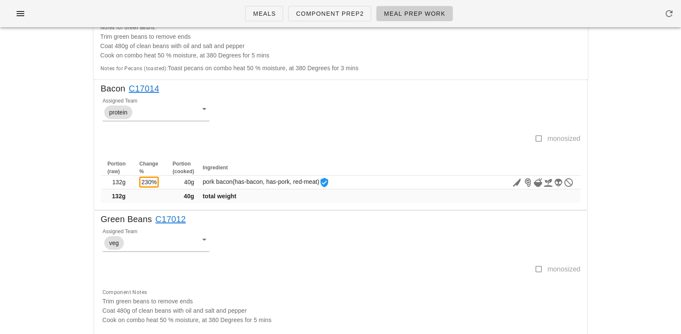
scroll to position [0, 0]
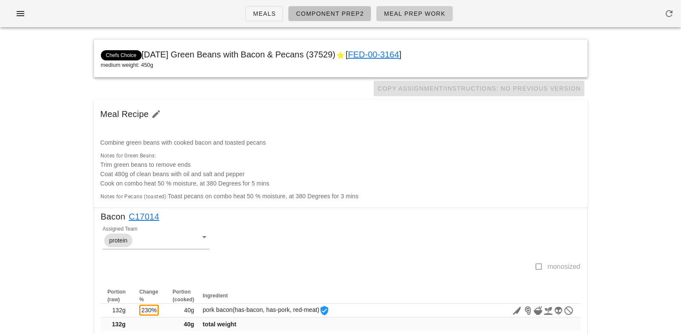
click at [331, 10] on span "Component Prep2" at bounding box center [329, 13] width 69 height 7
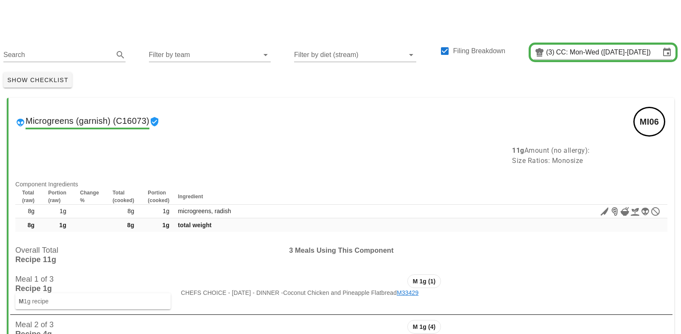
scroll to position [6, 0]
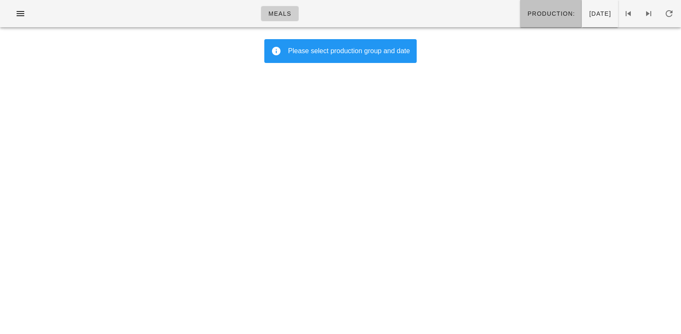
click at [527, 16] on span "Production:" at bounding box center [551, 13] width 48 height 7
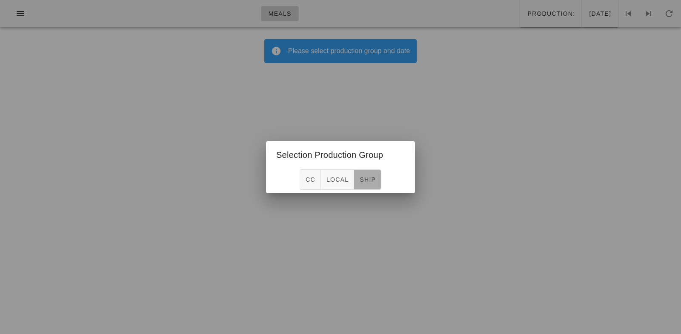
click at [363, 180] on span "ship" at bounding box center [367, 179] width 17 height 7
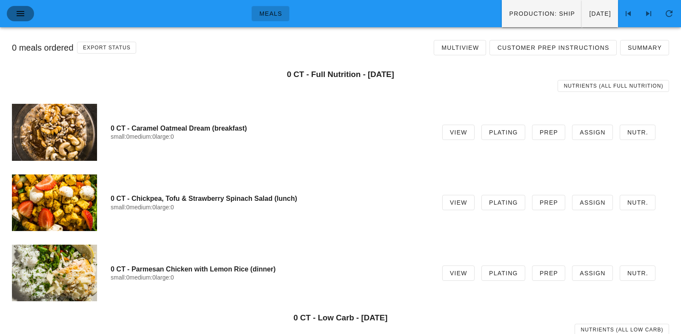
click at [19, 12] on icon "button" at bounding box center [20, 14] width 10 height 10
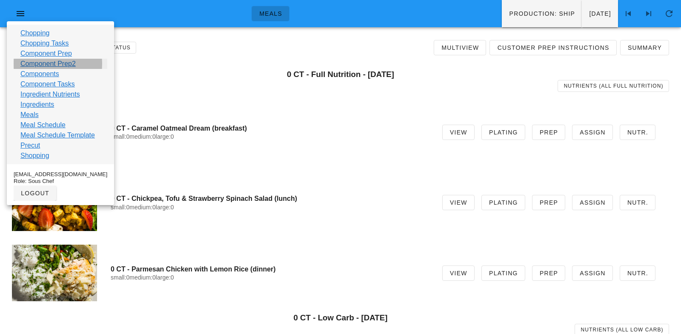
click at [38, 61] on link "Component Prep2" at bounding box center [47, 64] width 55 height 10
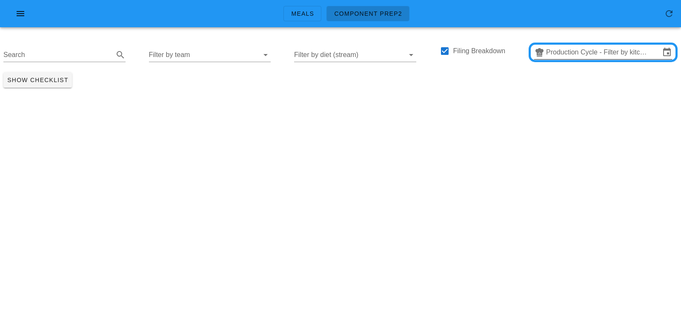
click at [566, 49] on input "Production Cycle - Filter by kitchen production schedules" at bounding box center [603, 53] width 114 height 14
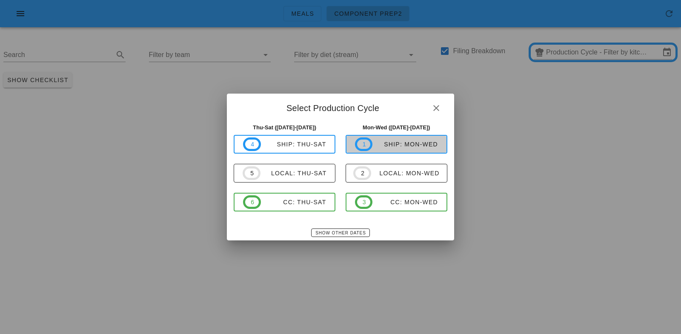
click at [411, 147] on div "ship: Mon-Wed" at bounding box center [405, 144] width 66 height 7
type input "ship: Mon-Wed ([DATE]-[DATE])"
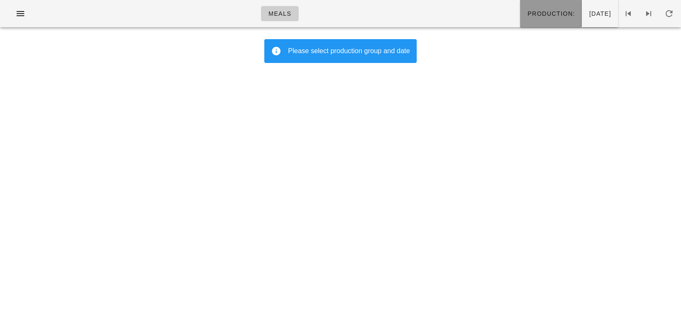
click at [527, 12] on span "Production:" at bounding box center [551, 13] width 48 height 7
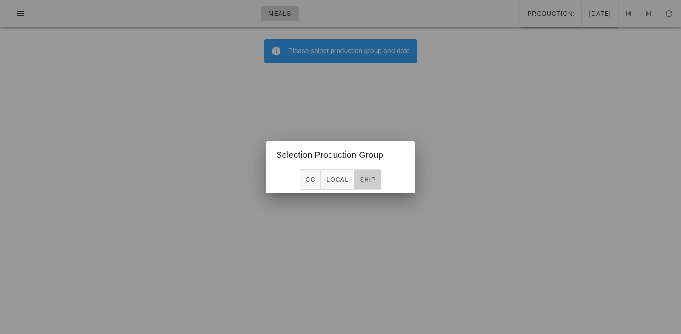
click at [365, 187] on button "ship" at bounding box center [367, 179] width 27 height 20
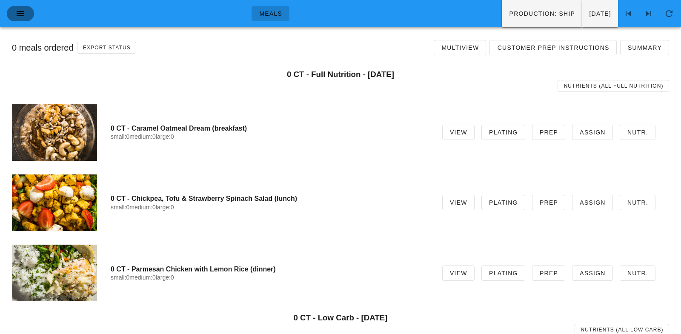
click at [20, 15] on icon "button" at bounding box center [20, 14] width 10 height 10
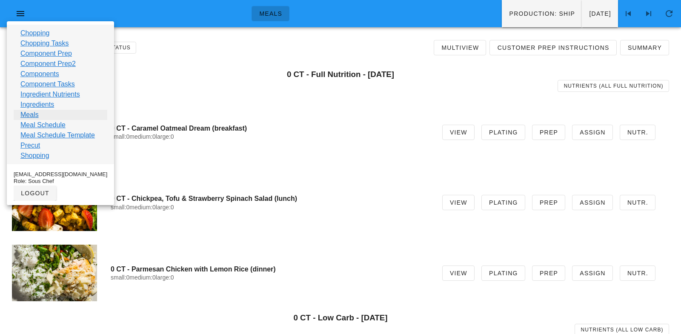
click at [24, 114] on link "Meals" at bounding box center [29, 115] width 18 height 10
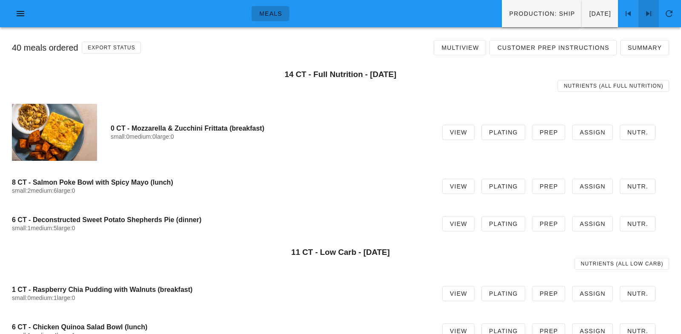
click at [612, 13] on icon at bounding box center [648, 14] width 10 height 10
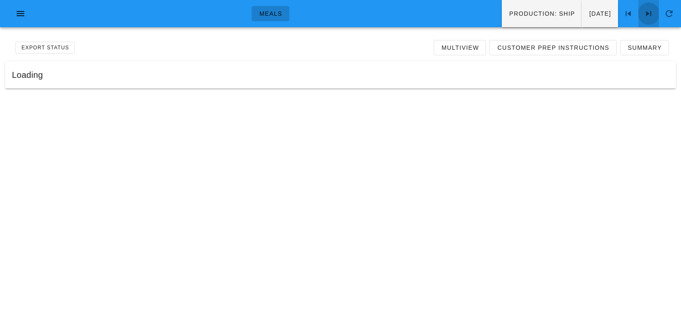
click at [612, 13] on icon at bounding box center [648, 14] width 10 height 10
